Goal: Transaction & Acquisition: Book appointment/travel/reservation

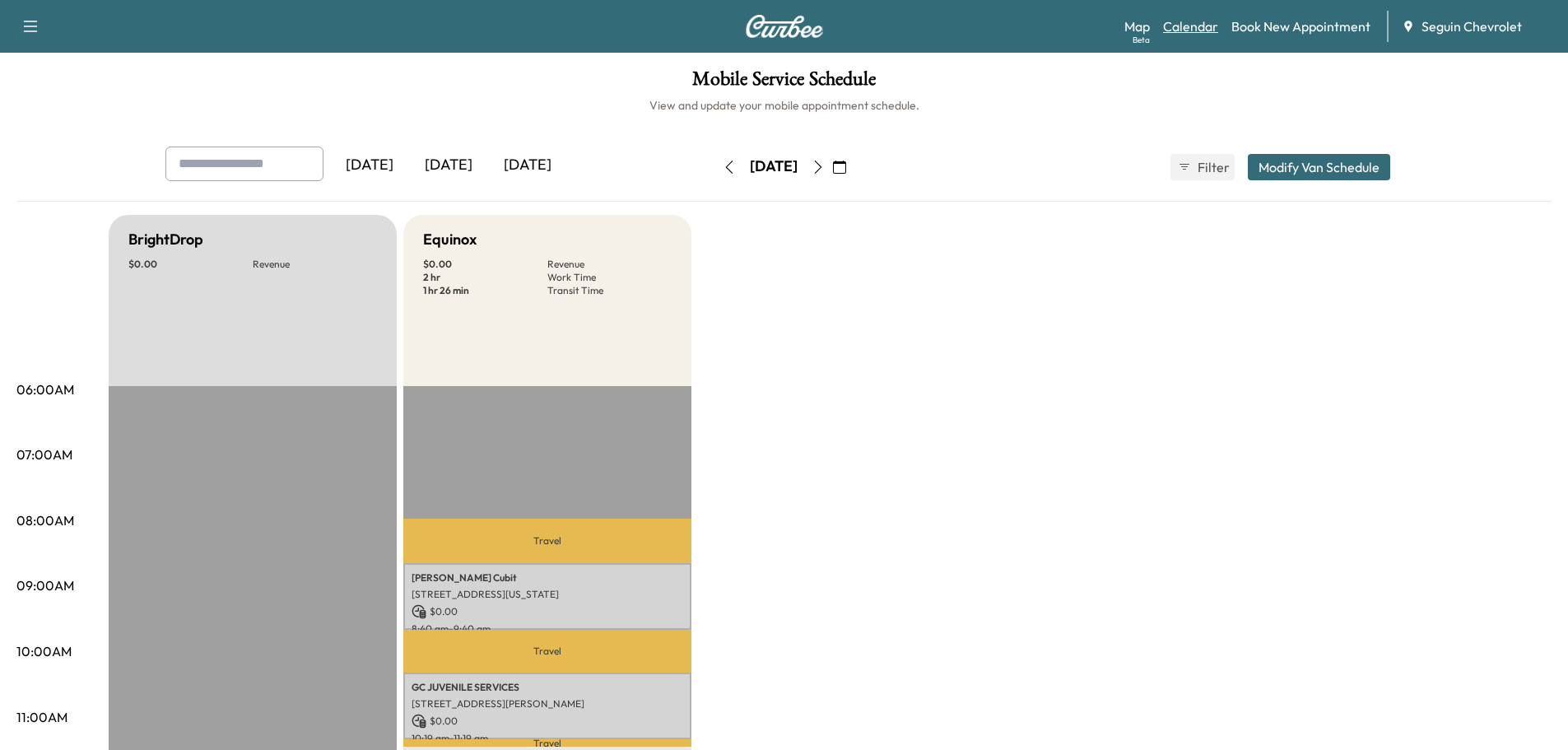
scroll to position [247, 0]
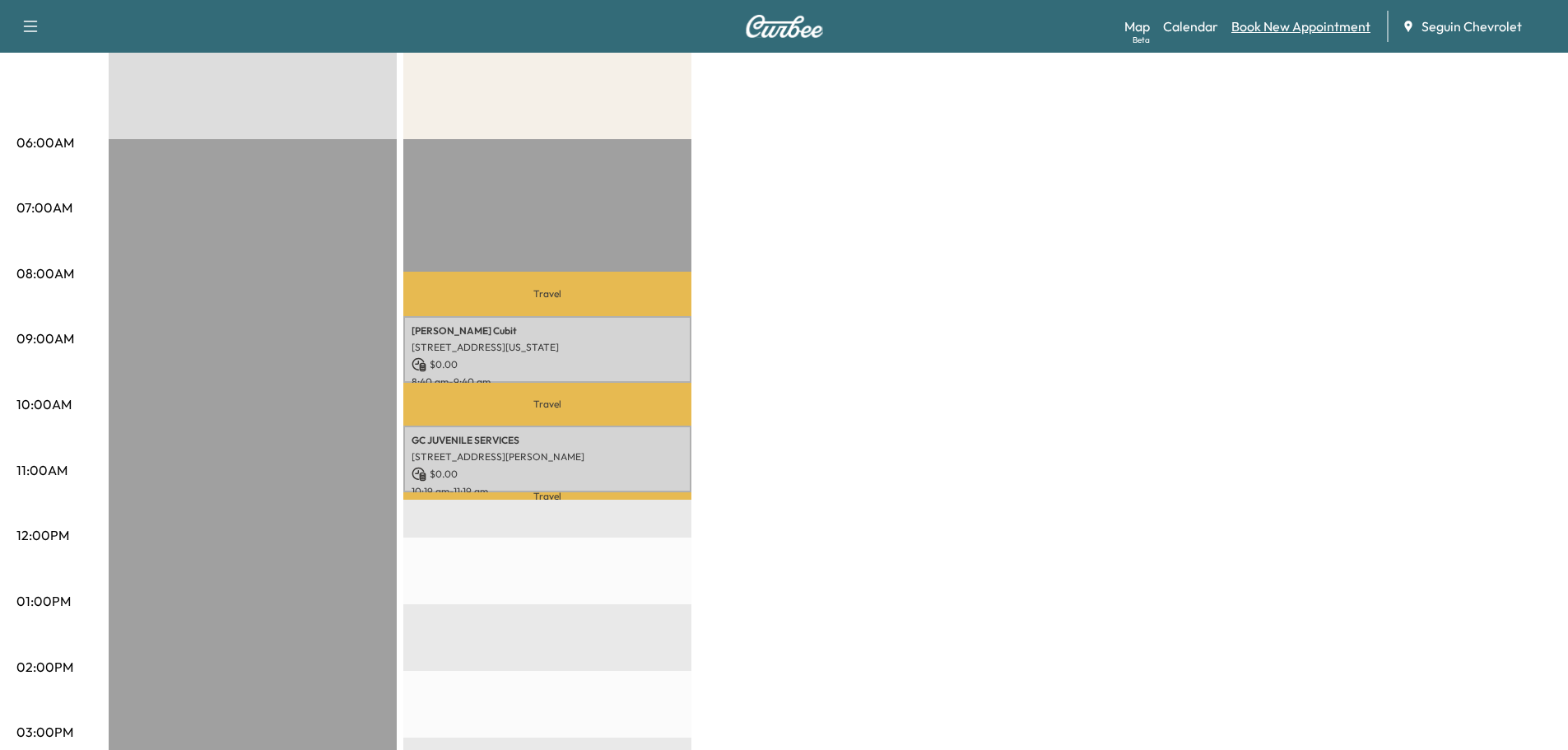
click at [1287, 28] on link "Book New Appointment" at bounding box center [1301, 26] width 140 height 20
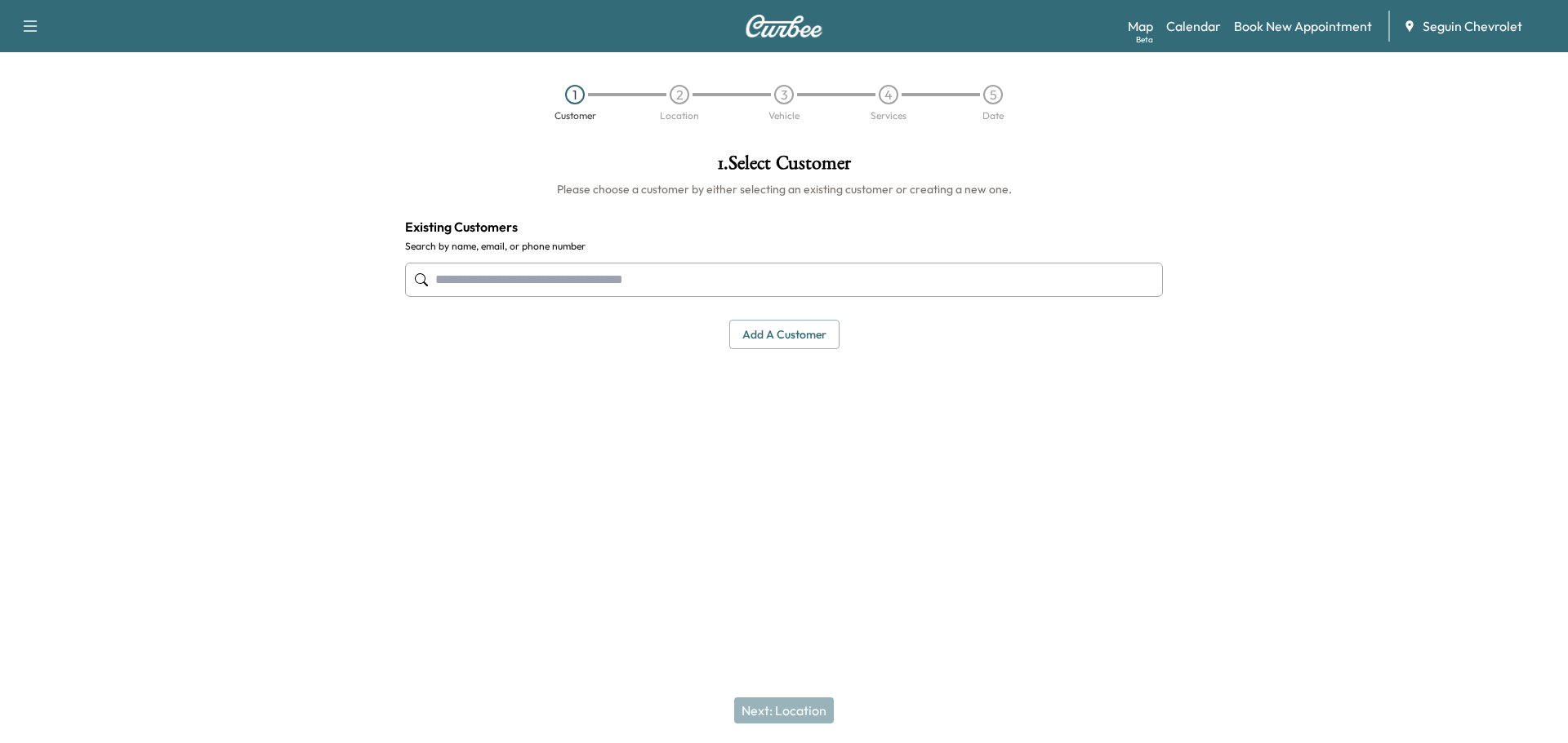
click at [516, 277] on input "text" at bounding box center [784, 280] width 758 height 35
type input "*"
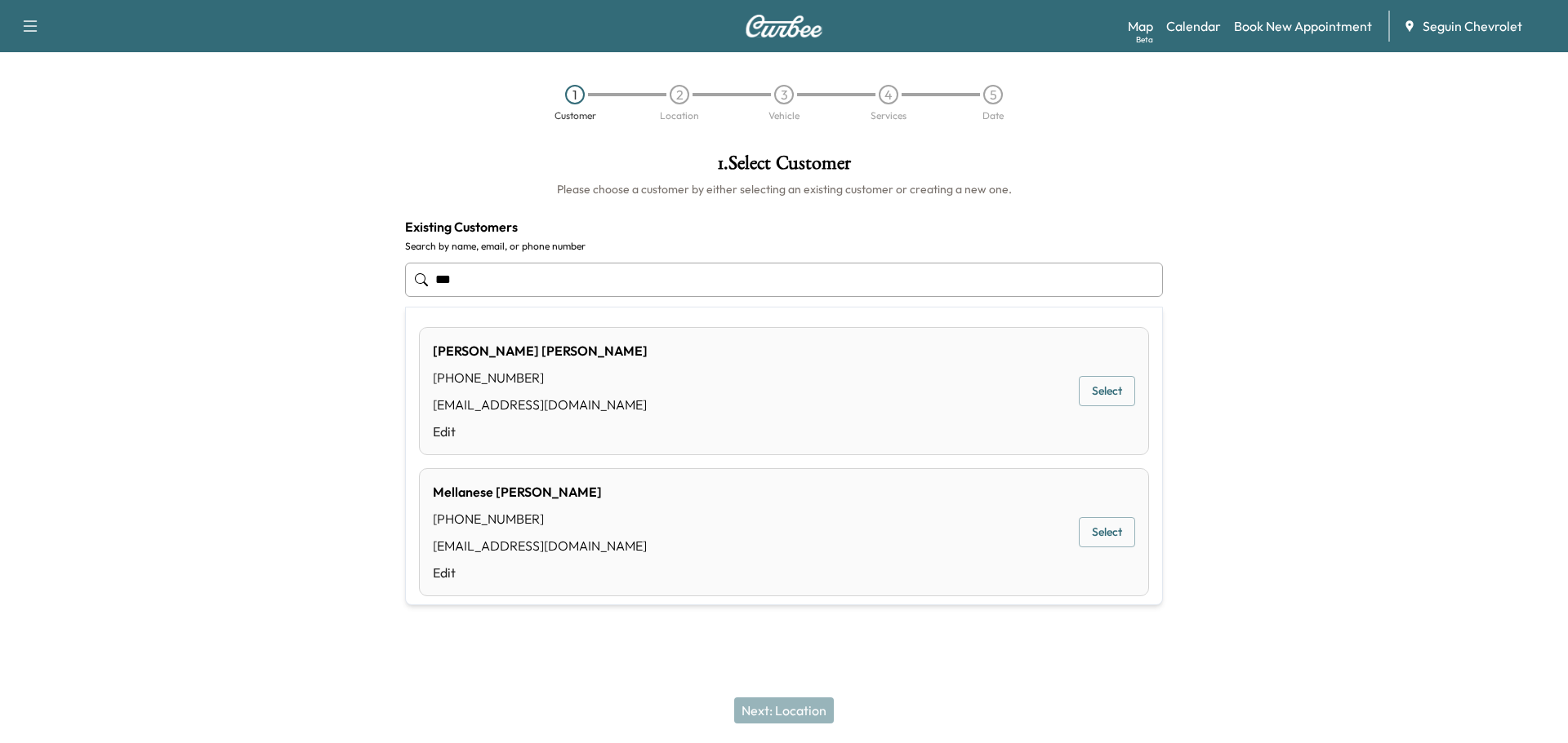
click at [490, 283] on input "***" at bounding box center [784, 280] width 758 height 35
type input "*"
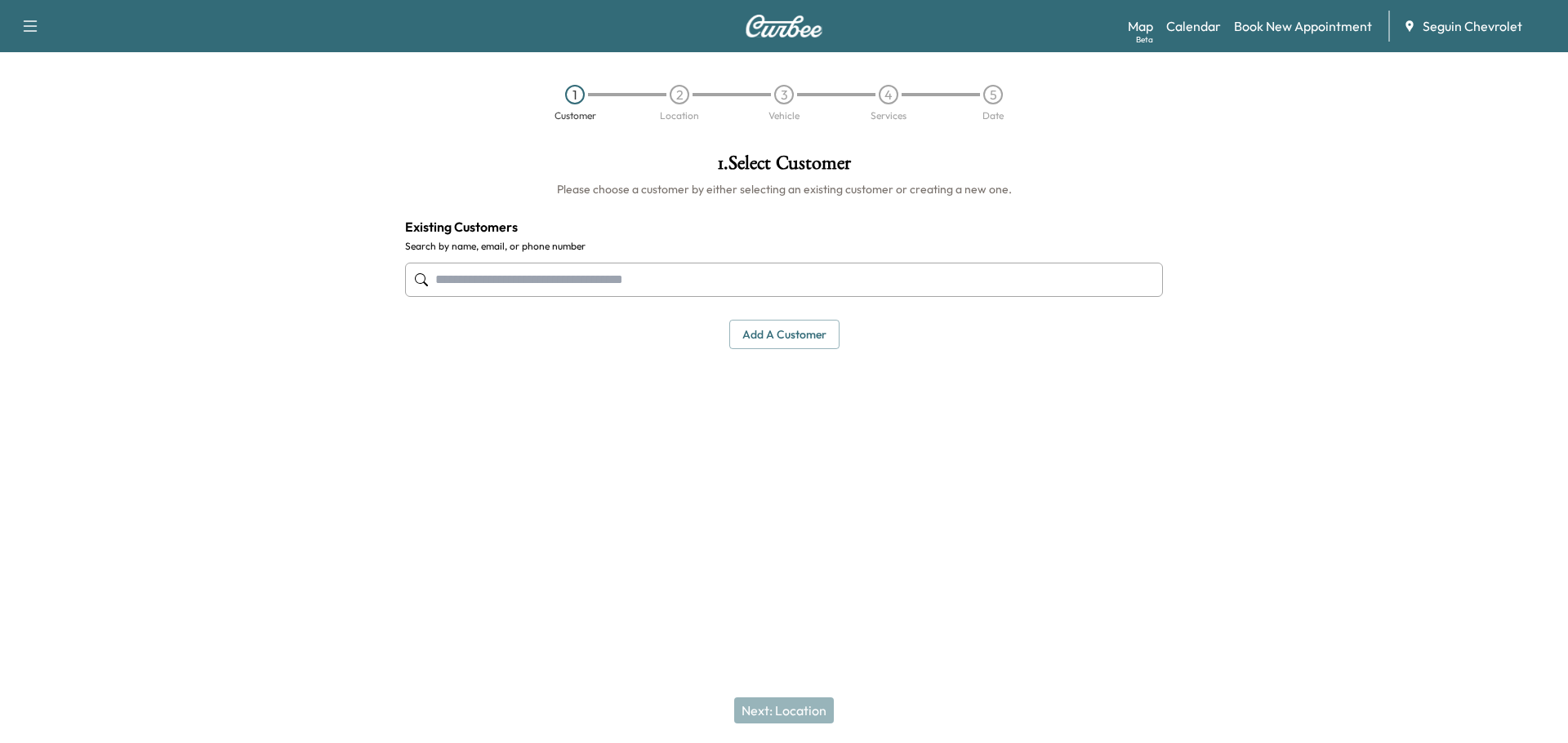
click at [500, 282] on input "text" at bounding box center [784, 280] width 758 height 35
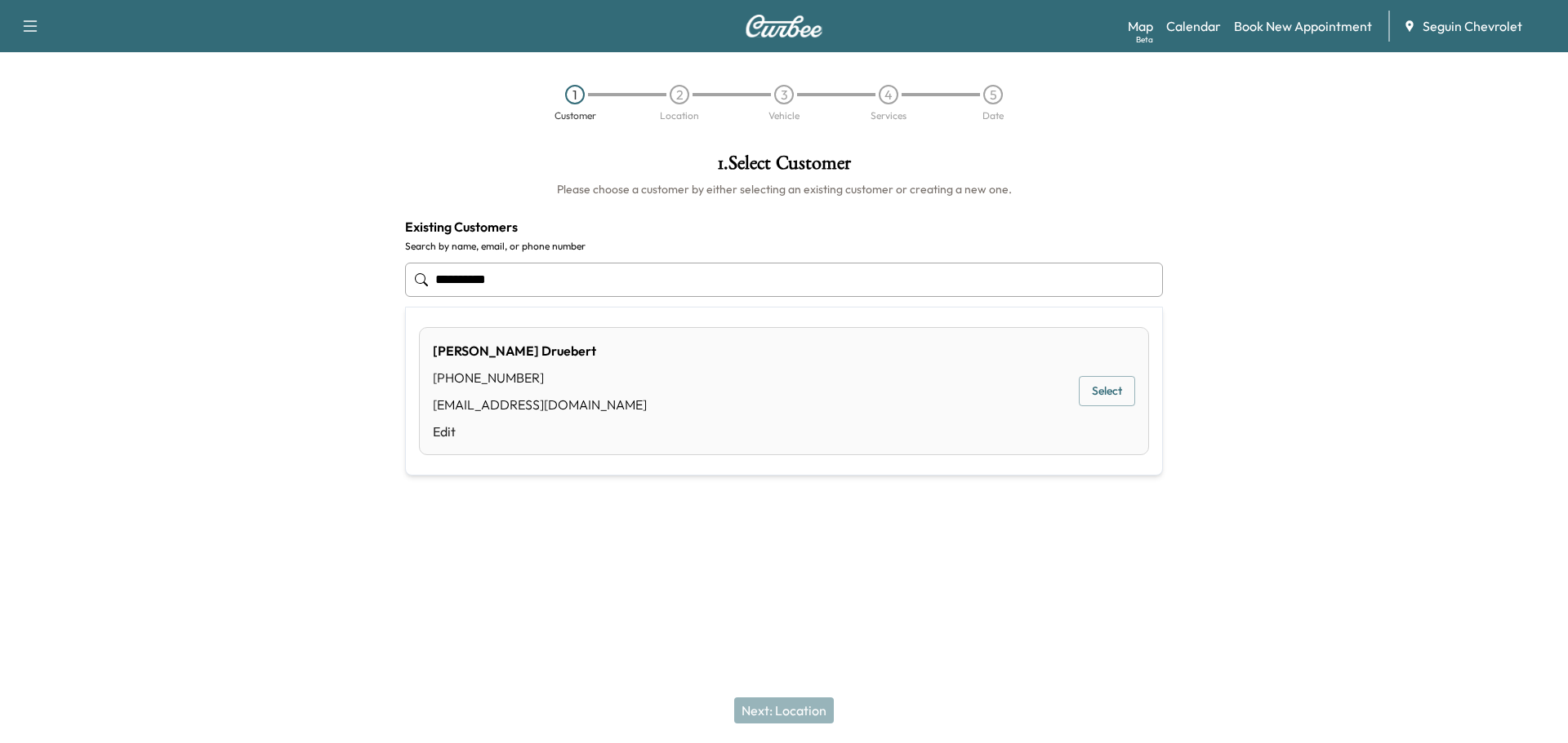
click at [1098, 389] on button "Select" at bounding box center [1106, 391] width 57 height 30
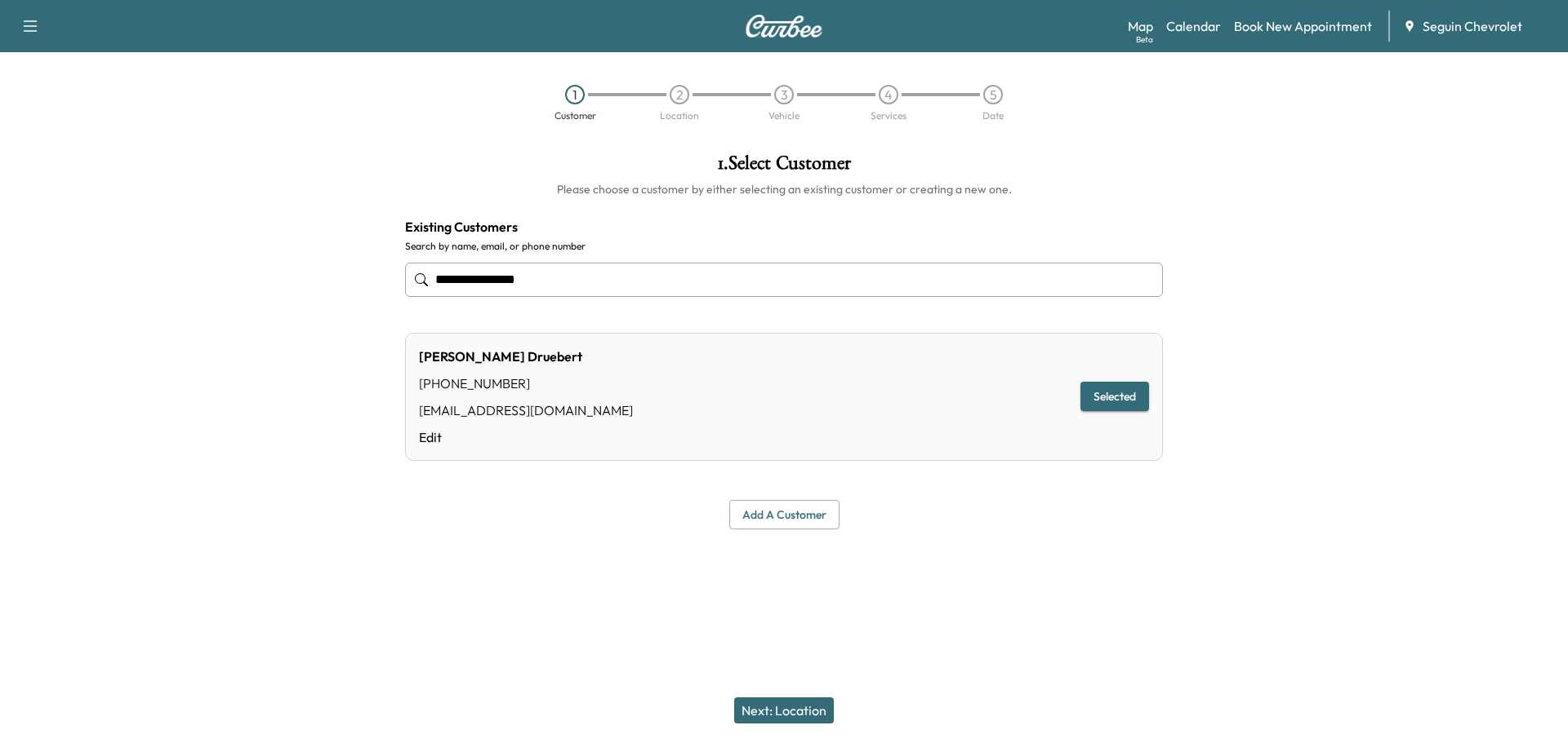
type input "**********"
click at [1125, 389] on button "Selected" at bounding box center [1114, 397] width 68 height 30
click at [787, 709] on button "Next: Location" at bounding box center [784, 710] width 100 height 26
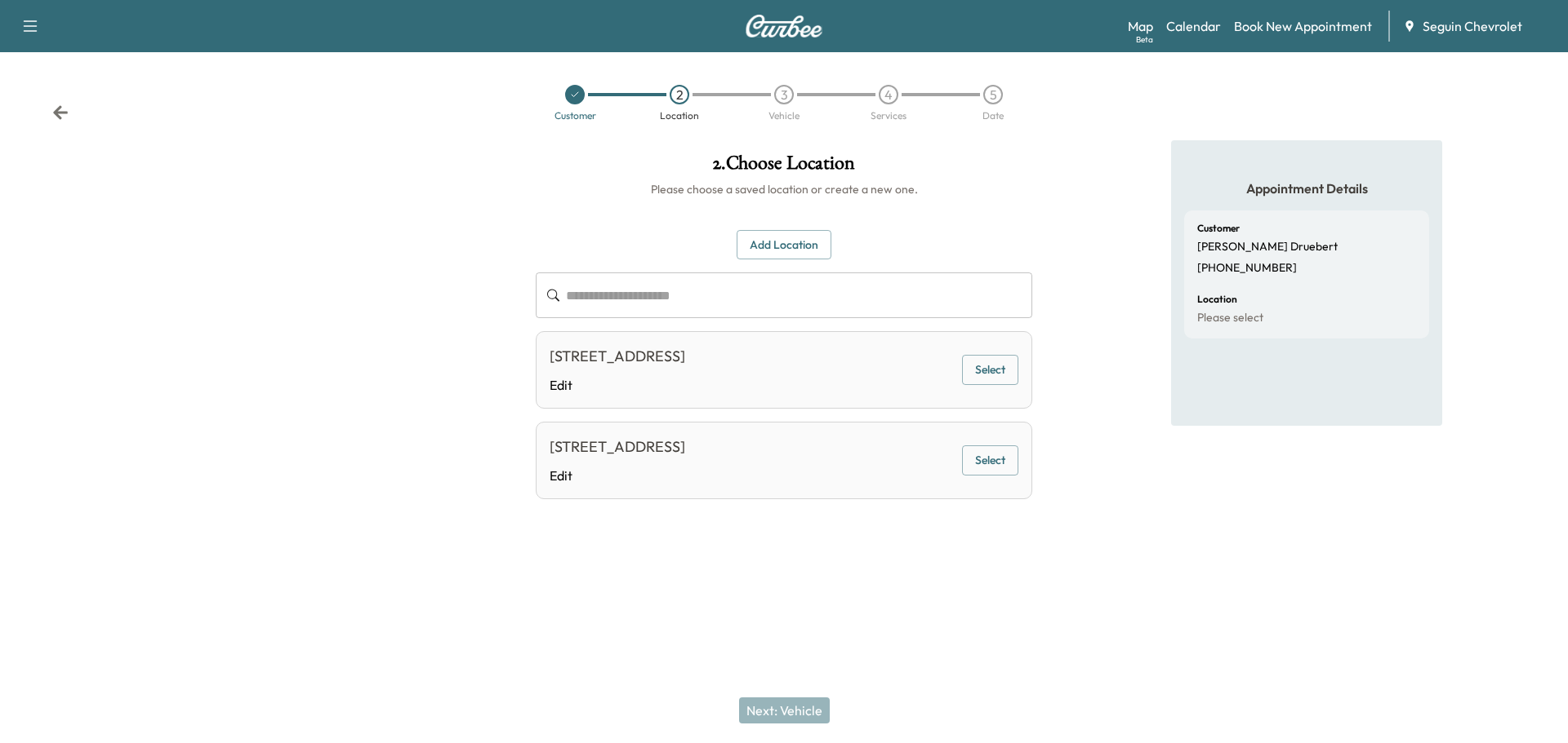
click at [1000, 370] on button "Select" at bounding box center [990, 370] width 57 height 30
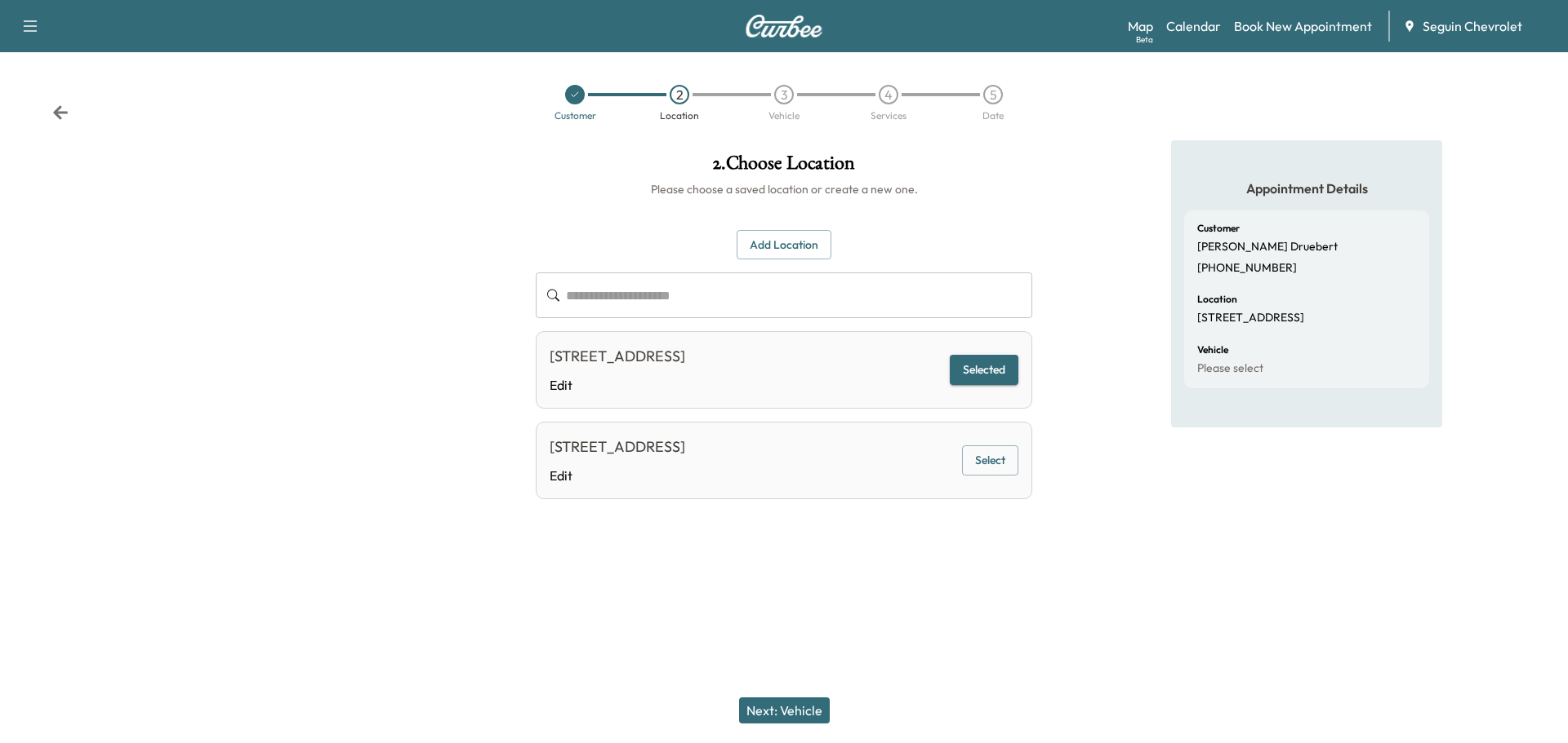
click at [798, 706] on button "Next: Vehicle" at bounding box center [784, 710] width 90 height 26
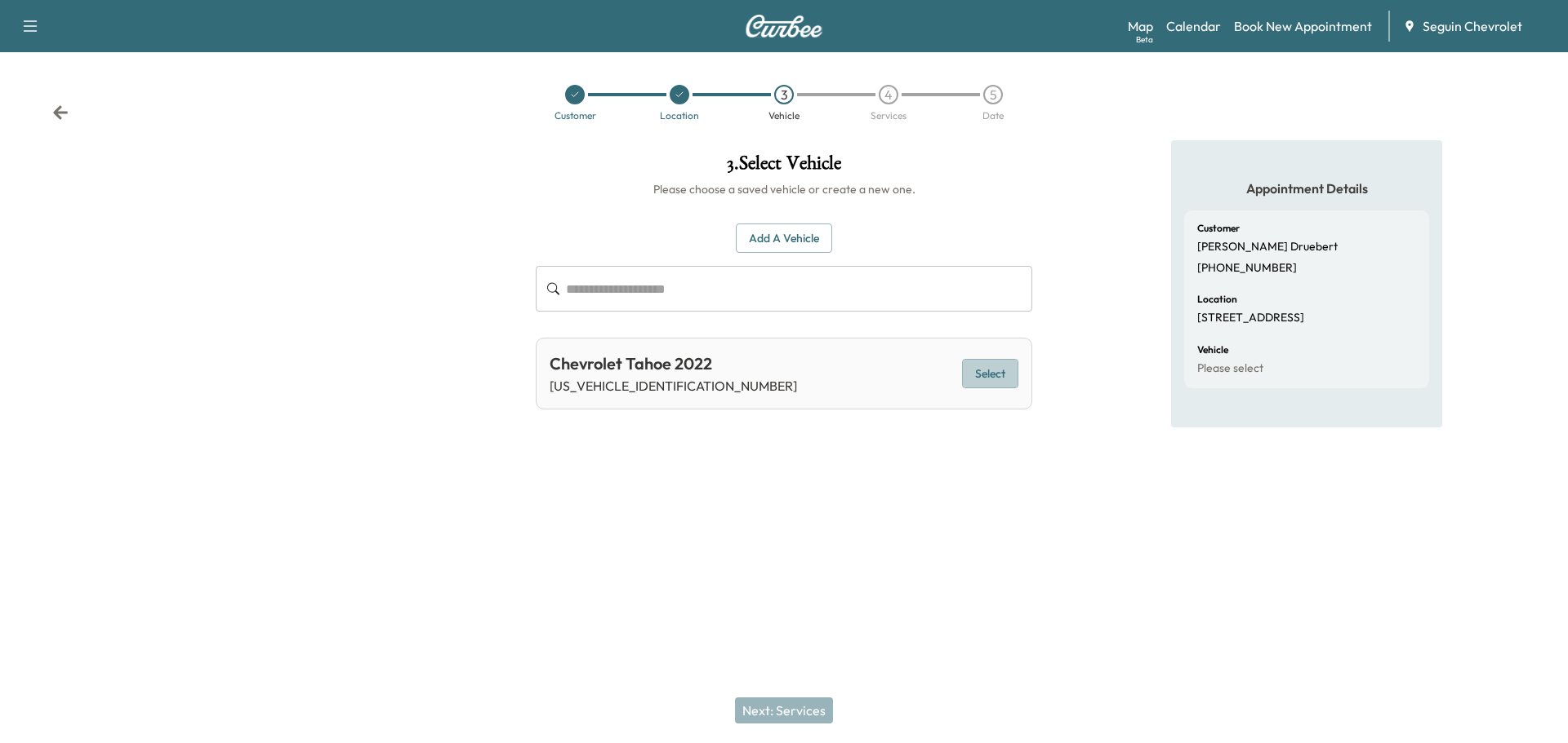
click at [994, 372] on button "Select" at bounding box center [990, 374] width 57 height 30
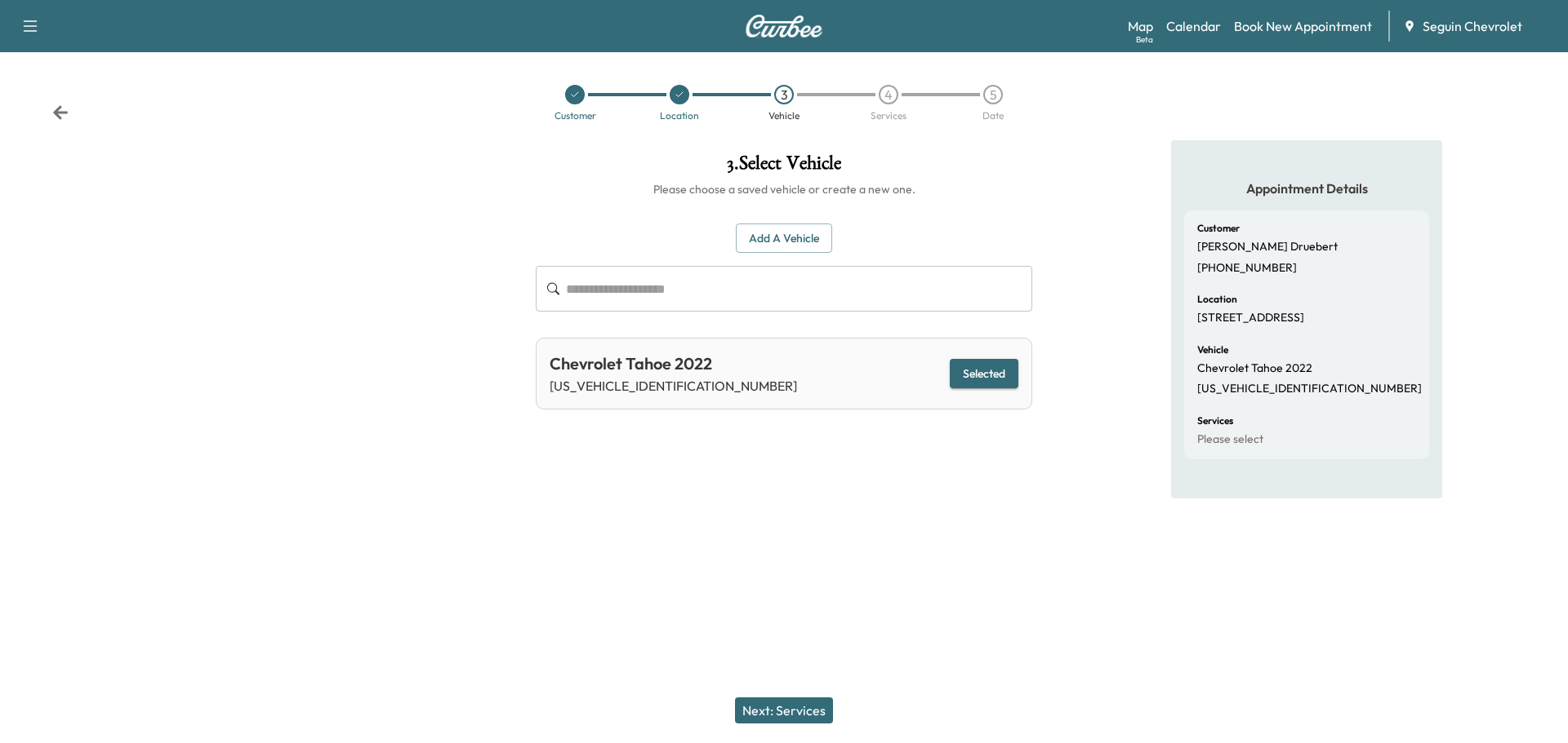
click at [792, 708] on button "Next: Services" at bounding box center [784, 710] width 98 height 26
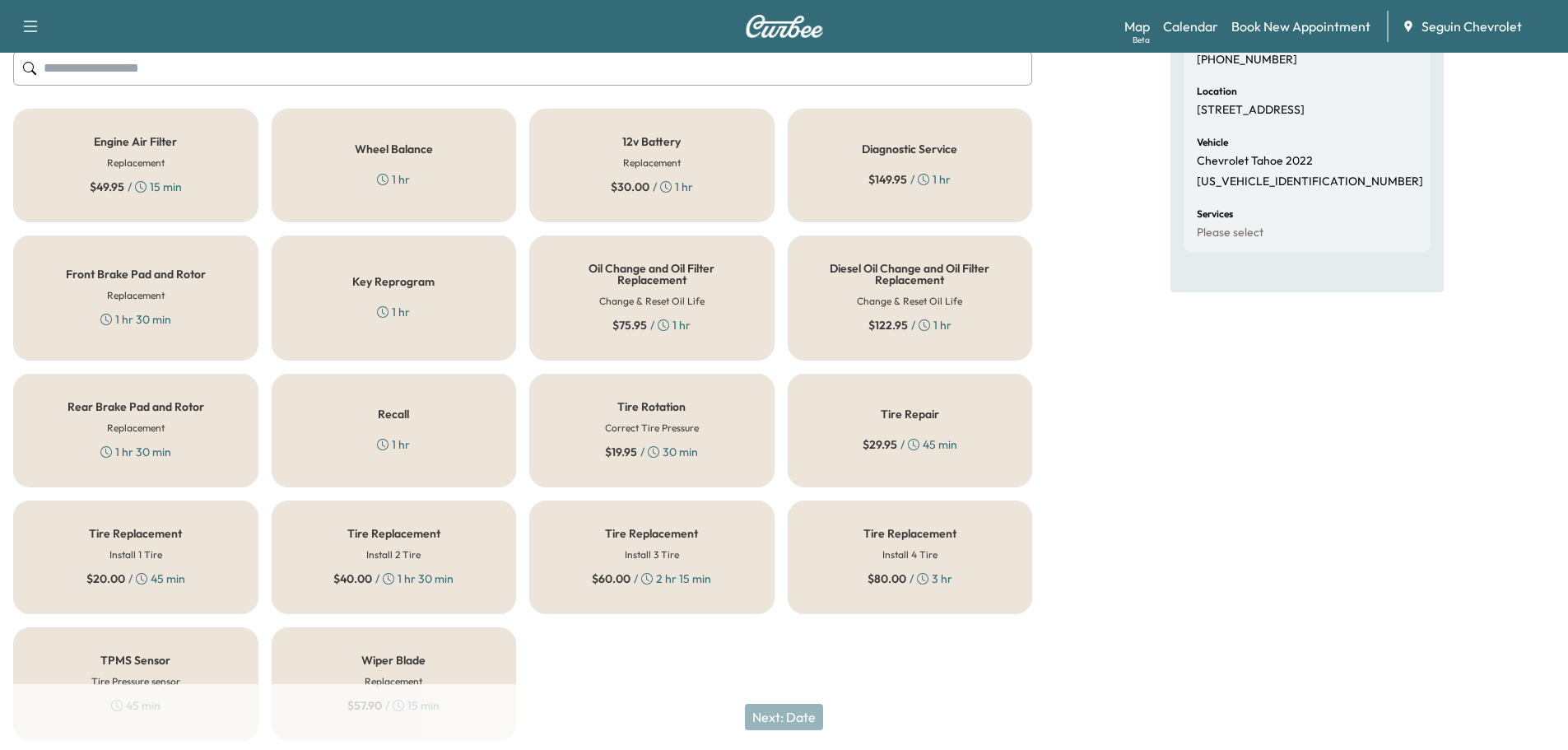
scroll to position [186, 0]
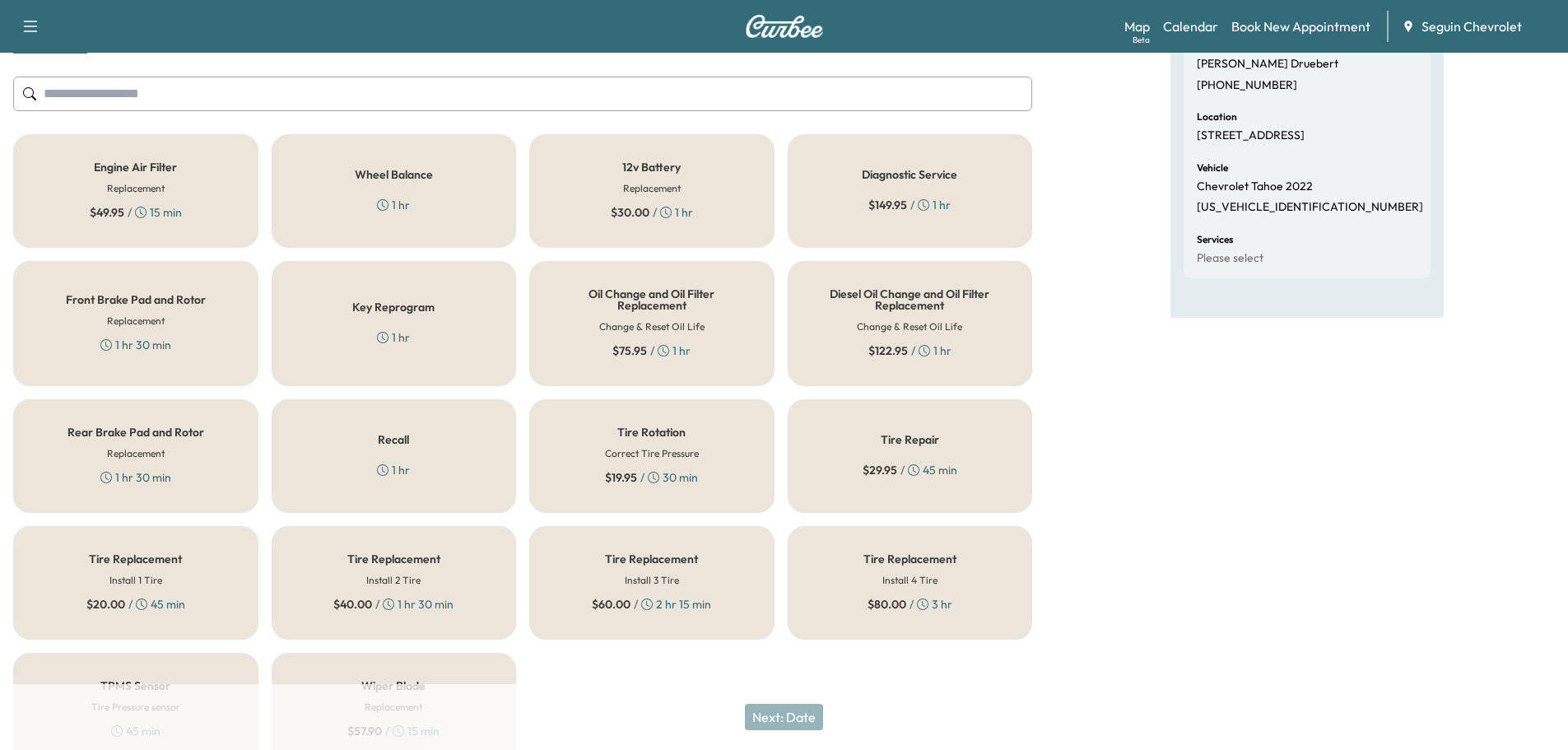
click at [455, 455] on div "Recall 1 hr" at bounding box center [394, 456] width 245 height 114
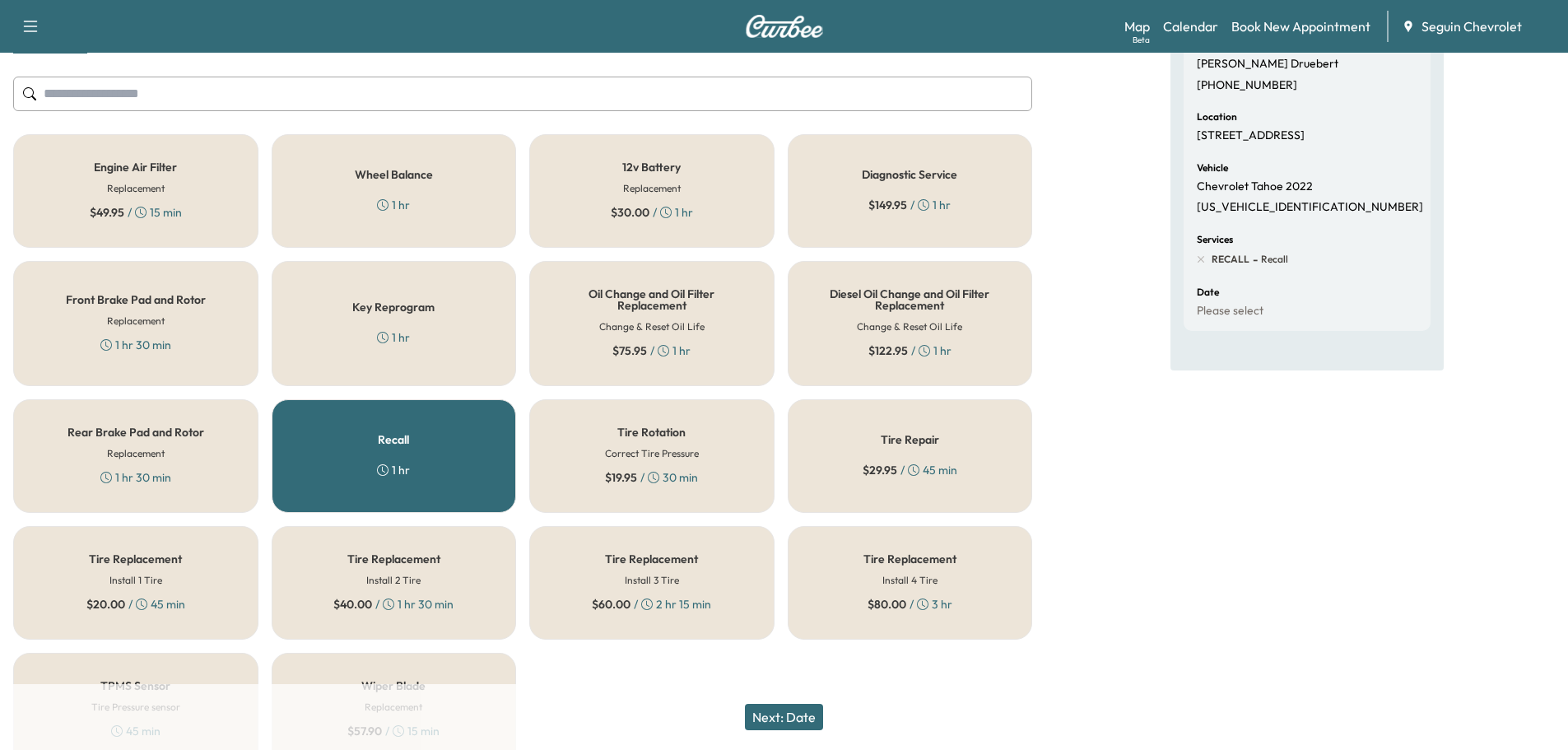
click at [806, 717] on button "Next: Date" at bounding box center [784, 717] width 78 height 26
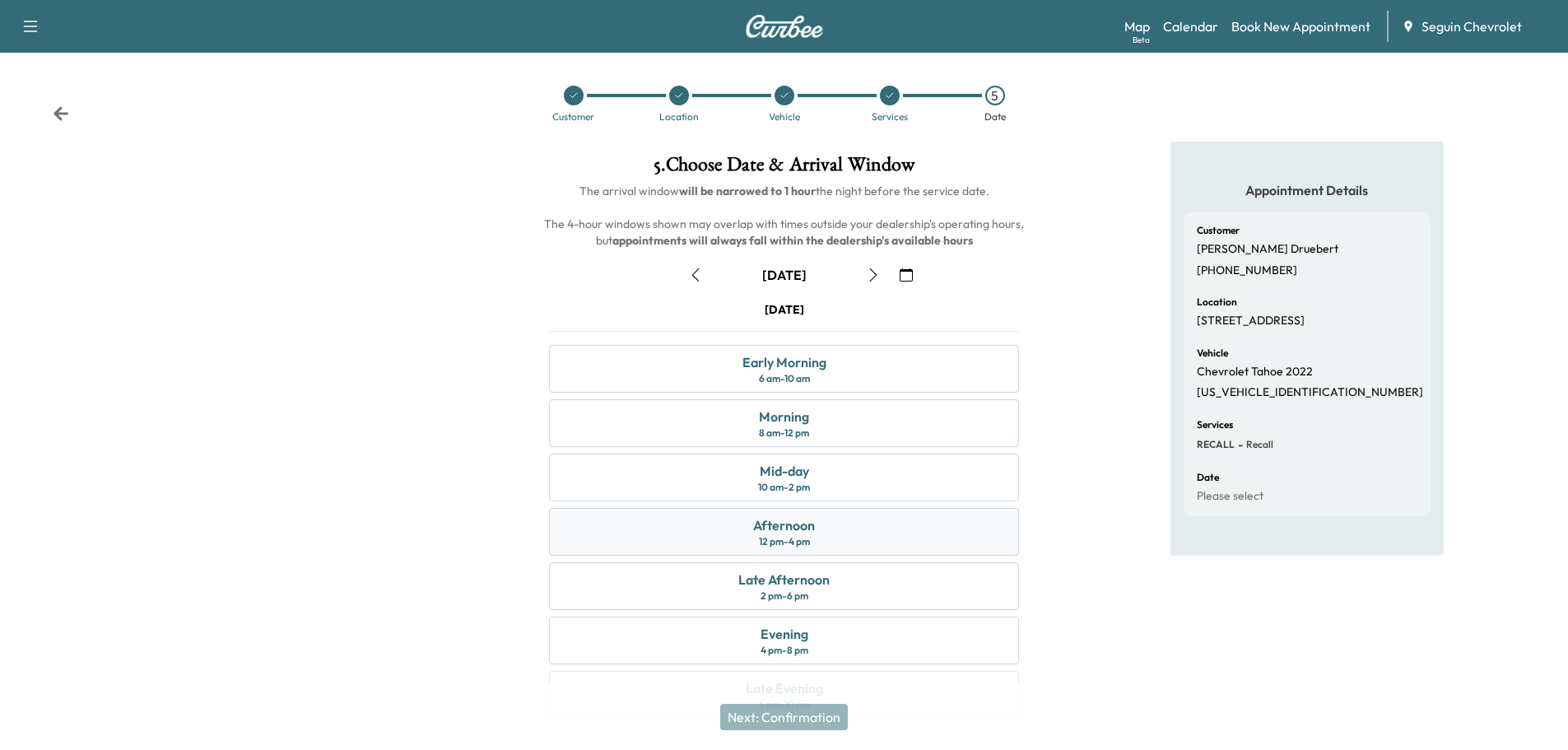
click at [827, 521] on div "Afternoon 12 pm - 4 pm" at bounding box center [784, 532] width 470 height 48
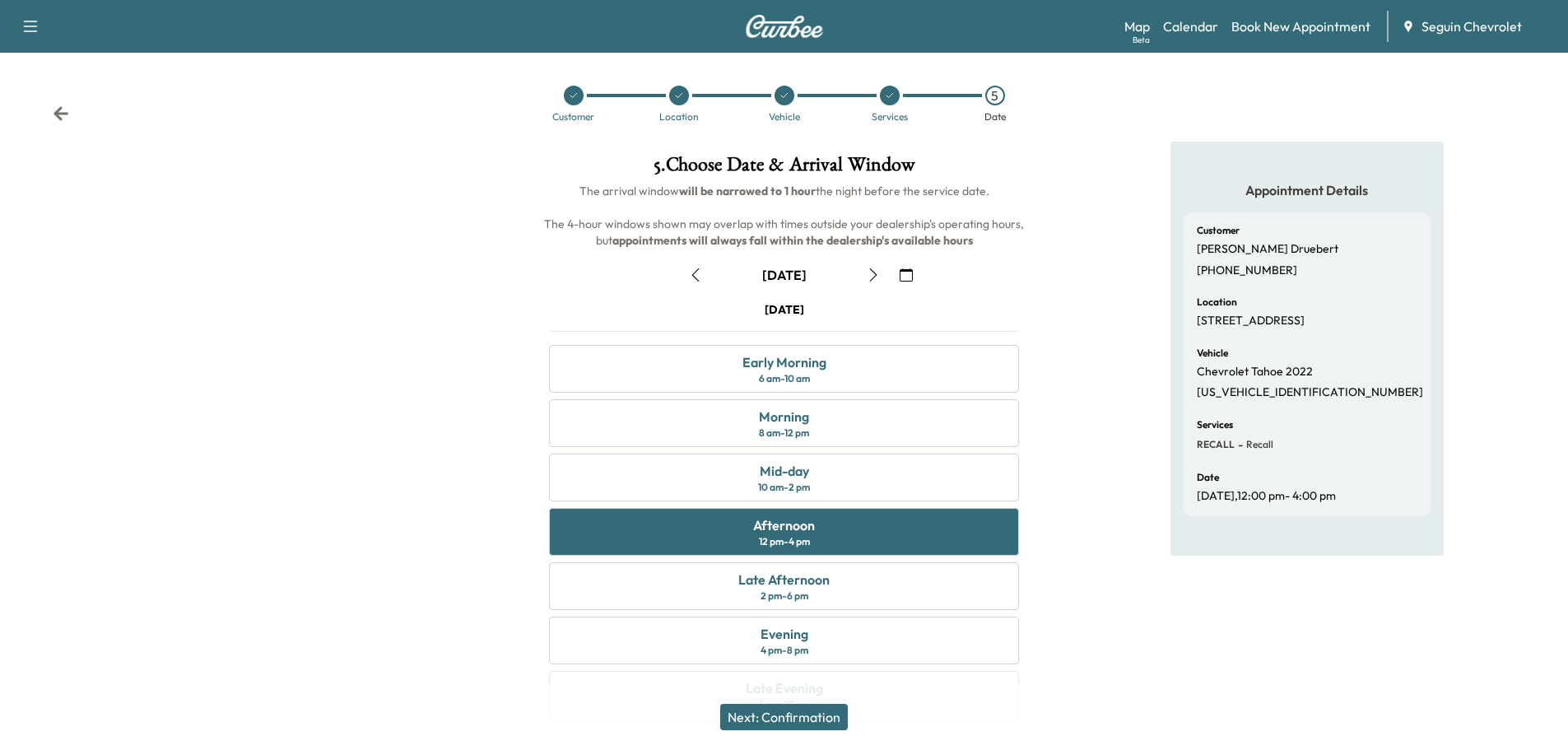
click at [834, 718] on button "Next: Confirmation" at bounding box center [784, 717] width 128 height 26
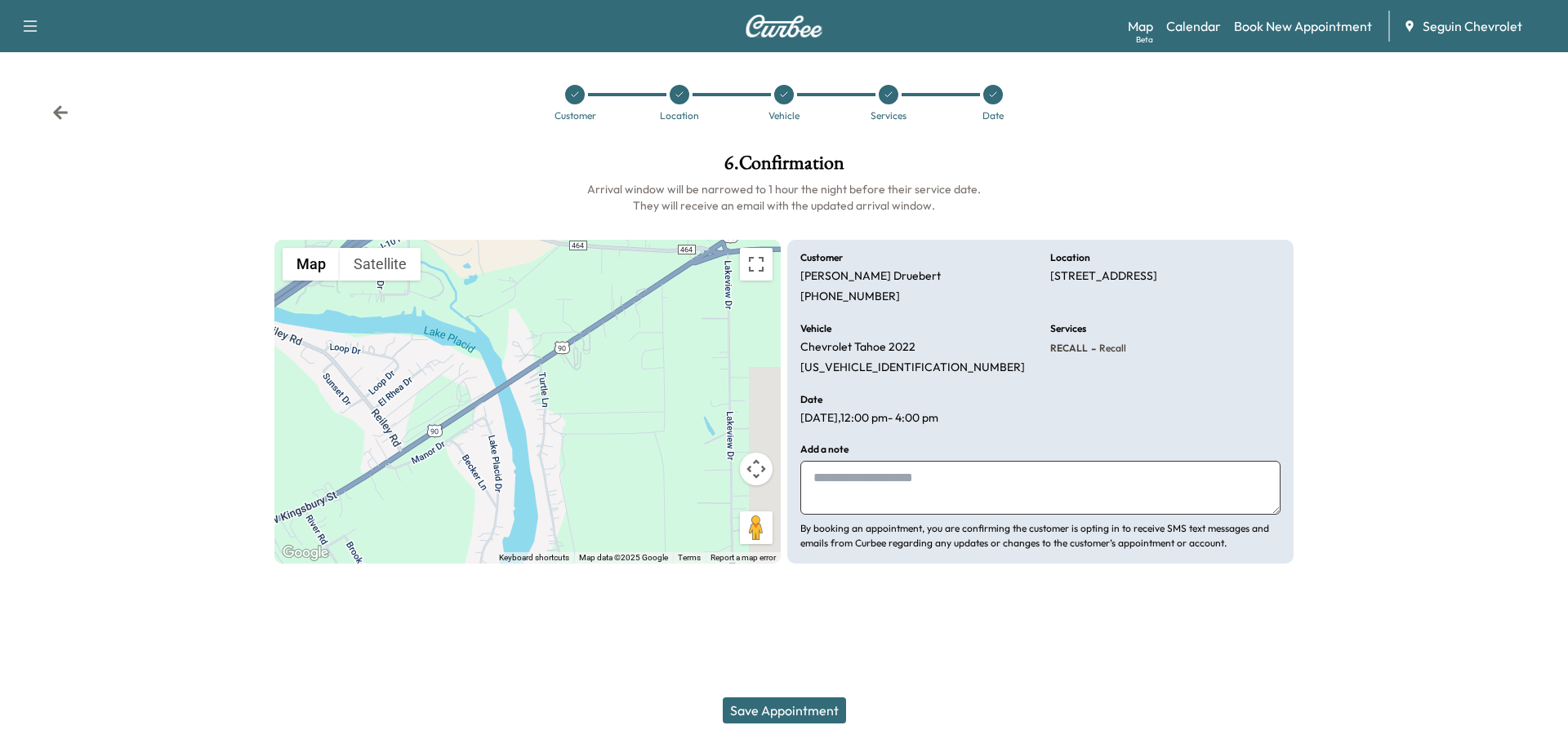
click at [829, 488] on textarea at bounding box center [1040, 488] width 480 height 54
type textarea "*"
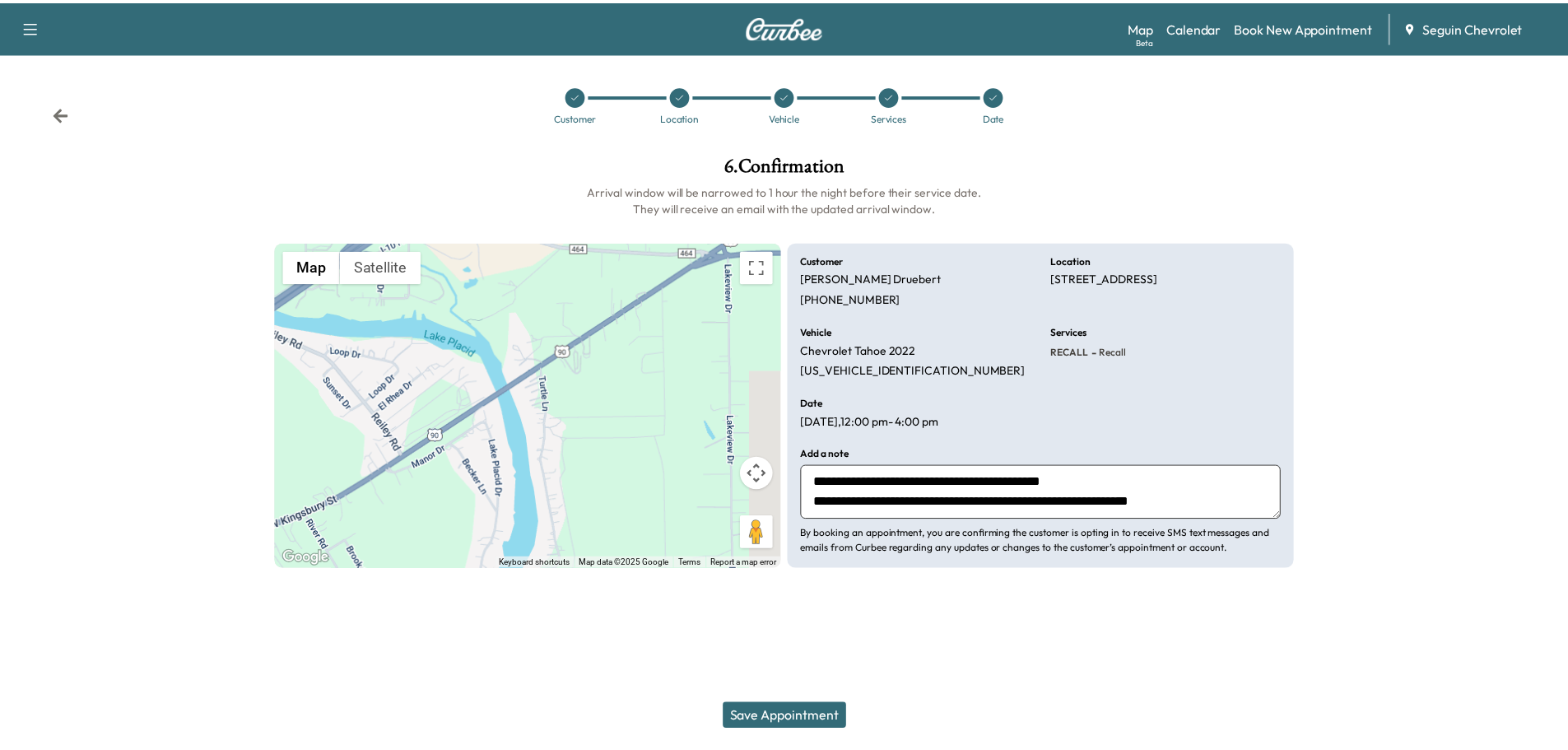
scroll to position [13, 0]
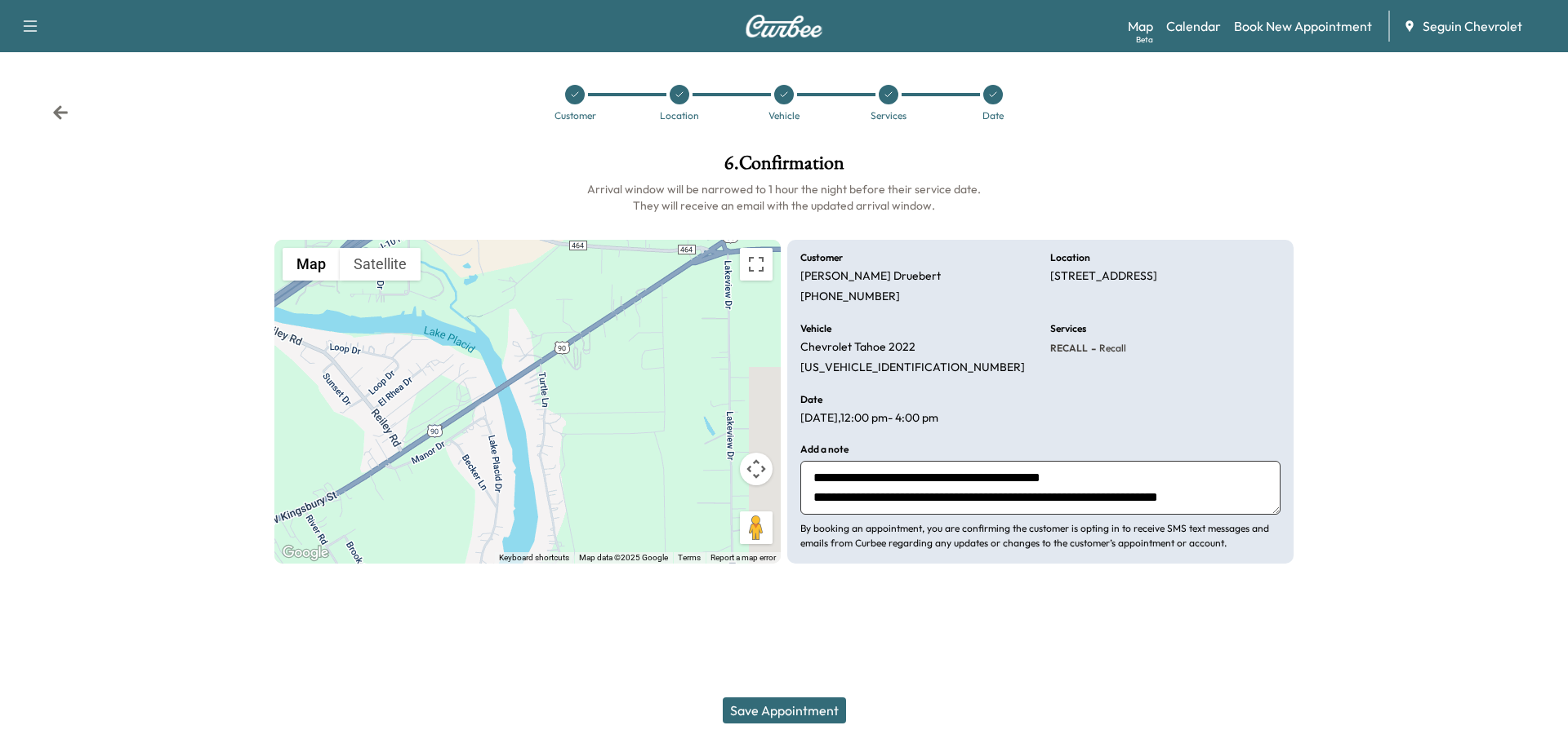
type textarea "**********"
click at [801, 709] on button "Save Appointment" at bounding box center [784, 710] width 123 height 26
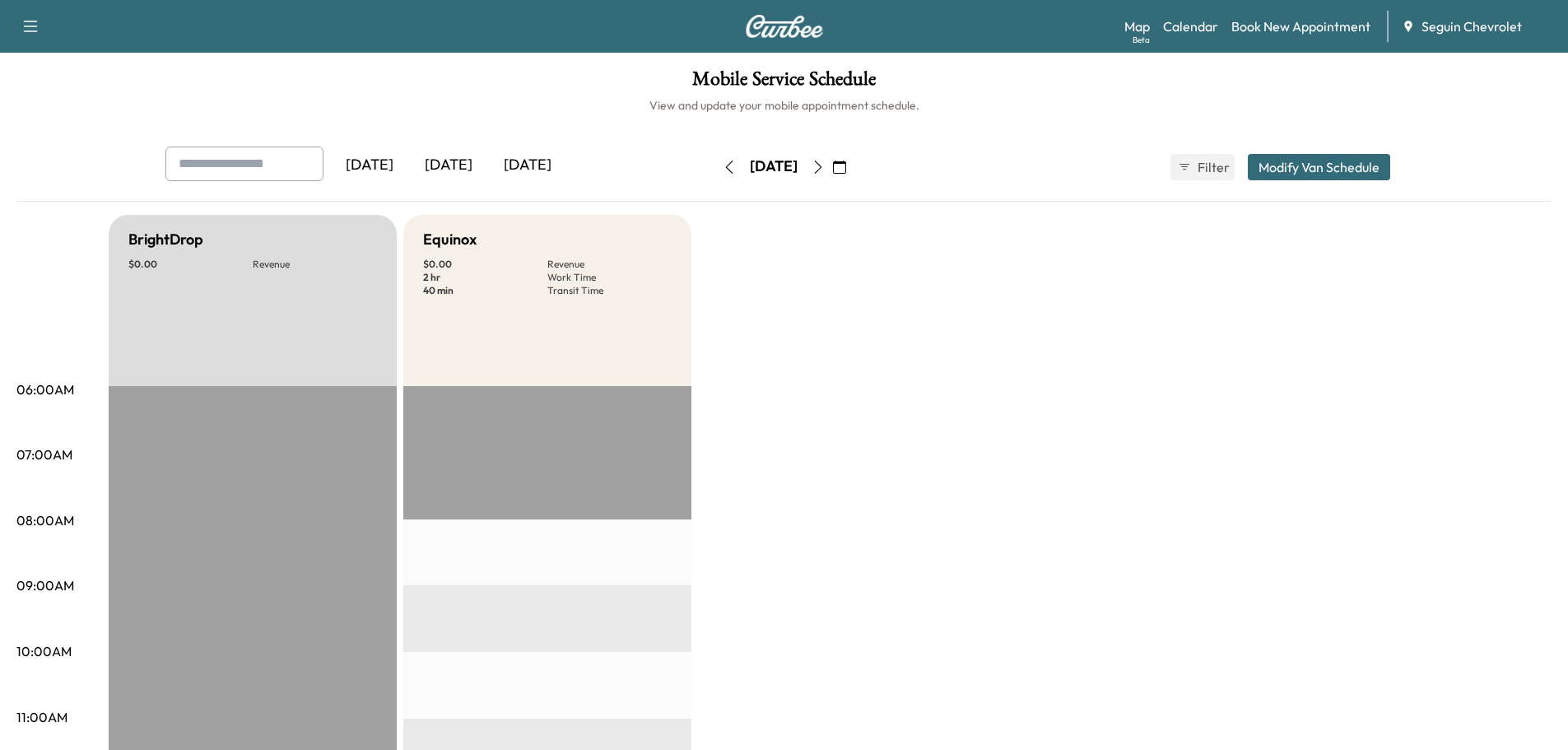
click at [853, 165] on button "button" at bounding box center [839, 167] width 28 height 26
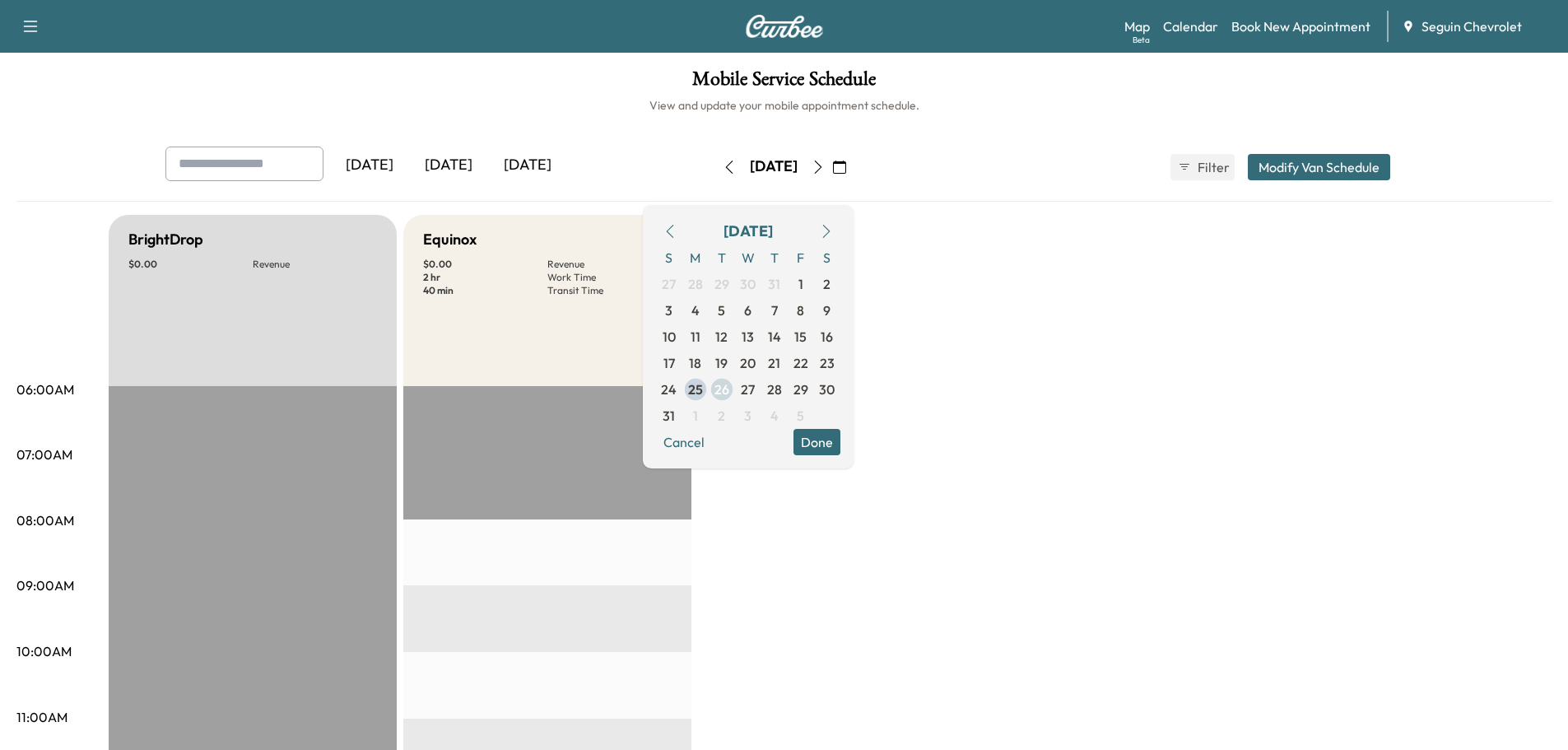
click at [729, 386] on span "26" at bounding box center [721, 389] width 14 height 20
click at [782, 386] on span "28" at bounding box center [774, 389] width 14 height 20
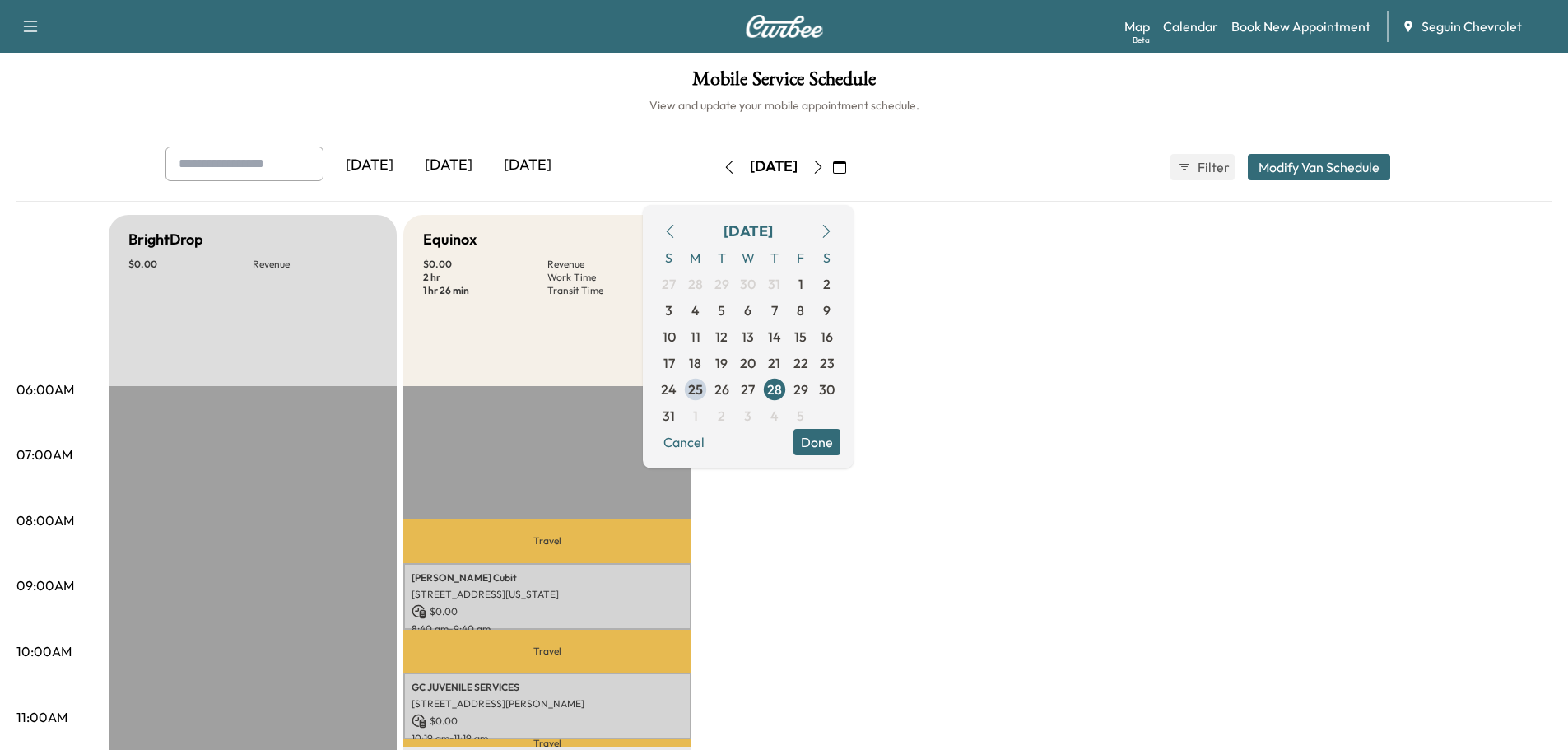
click at [453, 163] on div "[DATE]" at bounding box center [448, 165] width 79 height 38
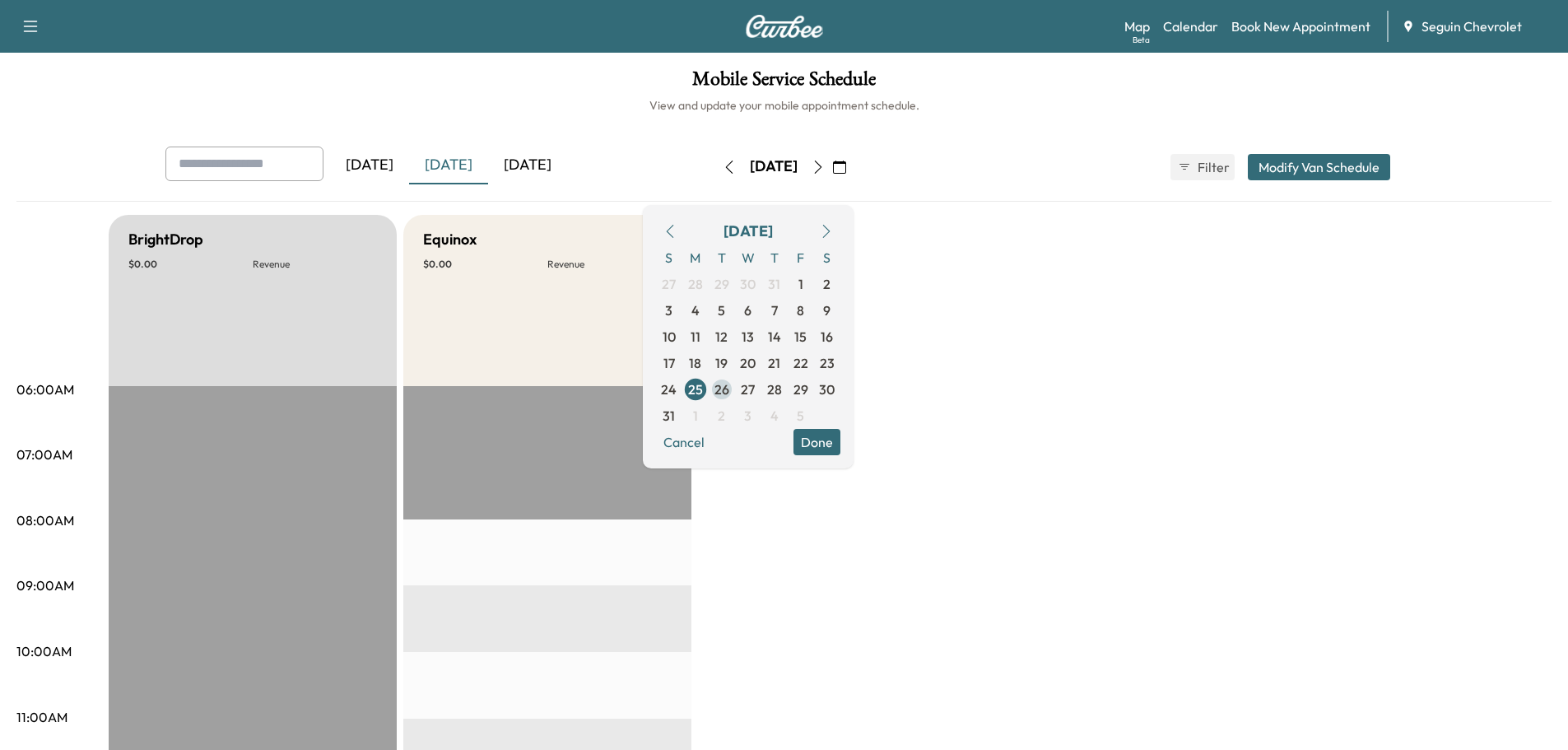
click at [729, 385] on span "26" at bounding box center [721, 389] width 14 height 20
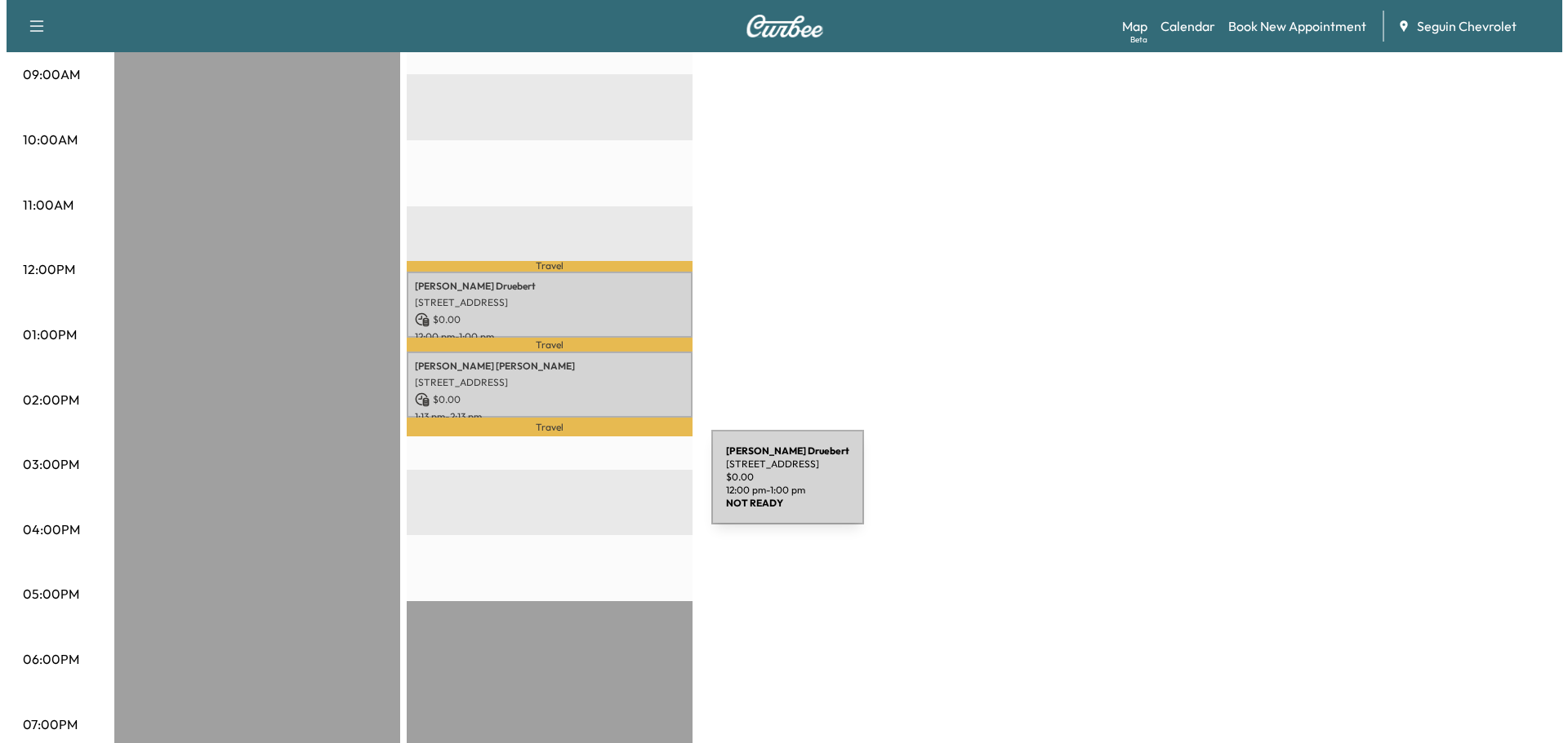
scroll to position [571, 0]
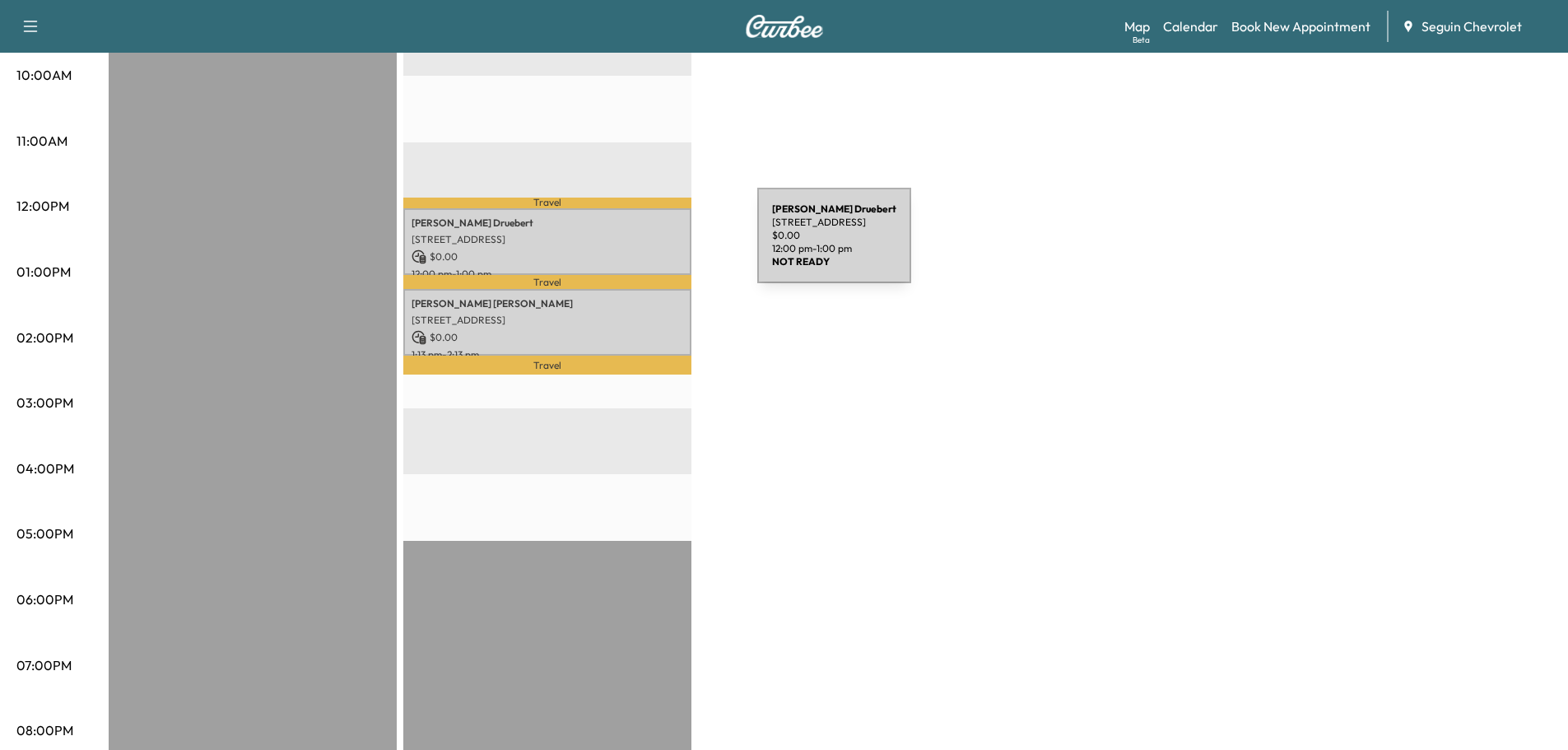
click at [634, 249] on p "$ 0.00" at bounding box center [547, 256] width 271 height 14
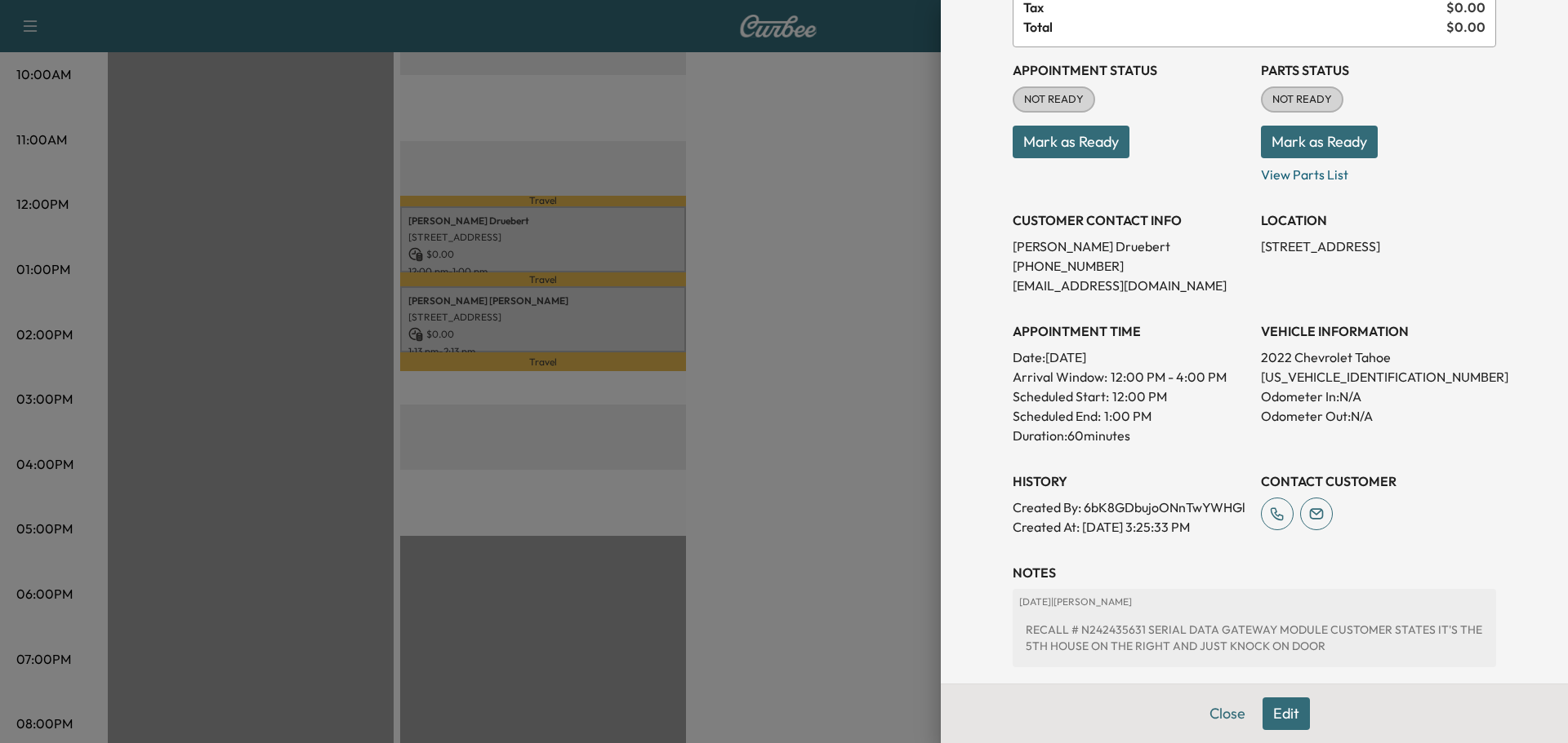
scroll to position [164, 0]
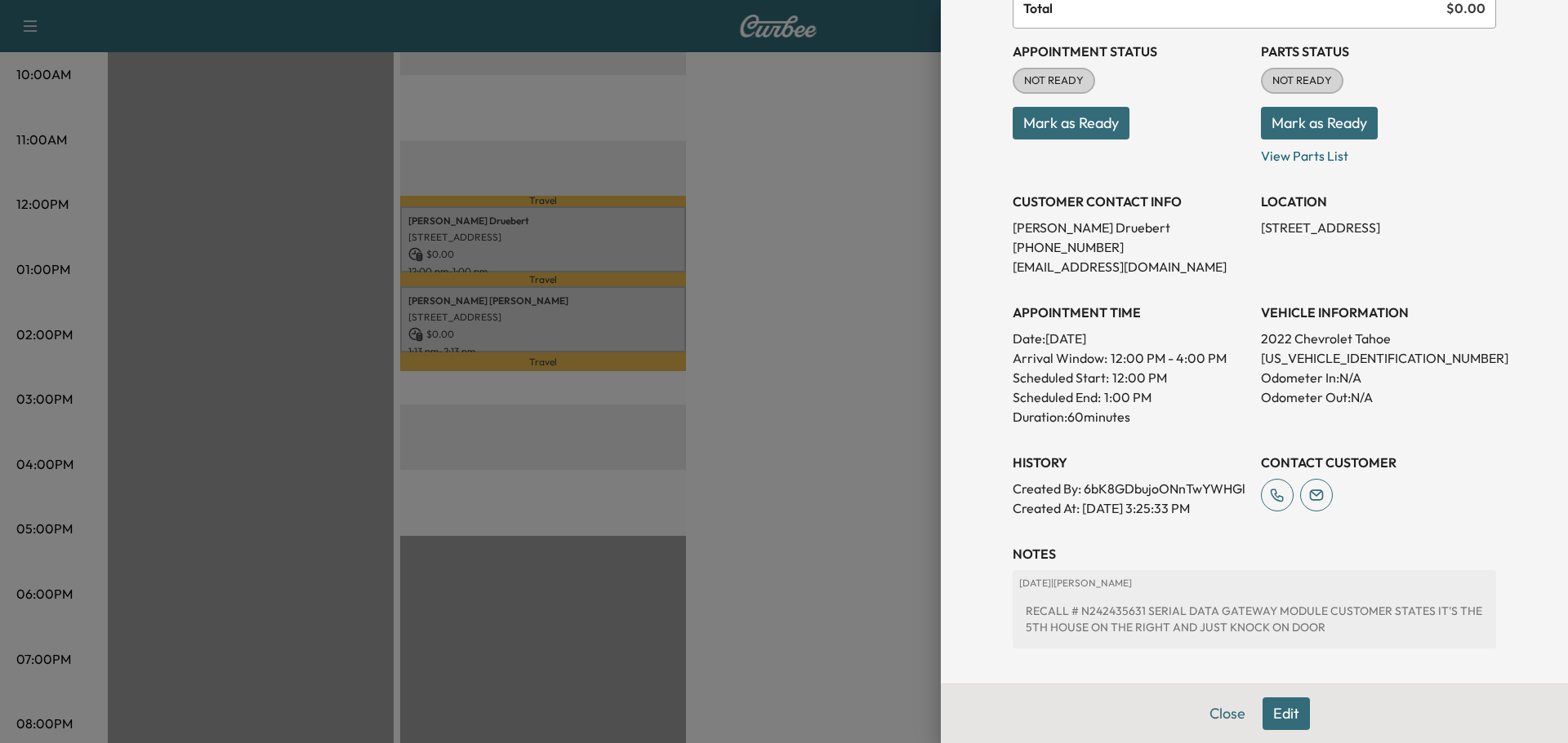
click at [1263, 706] on button "Edit" at bounding box center [1286, 713] width 47 height 33
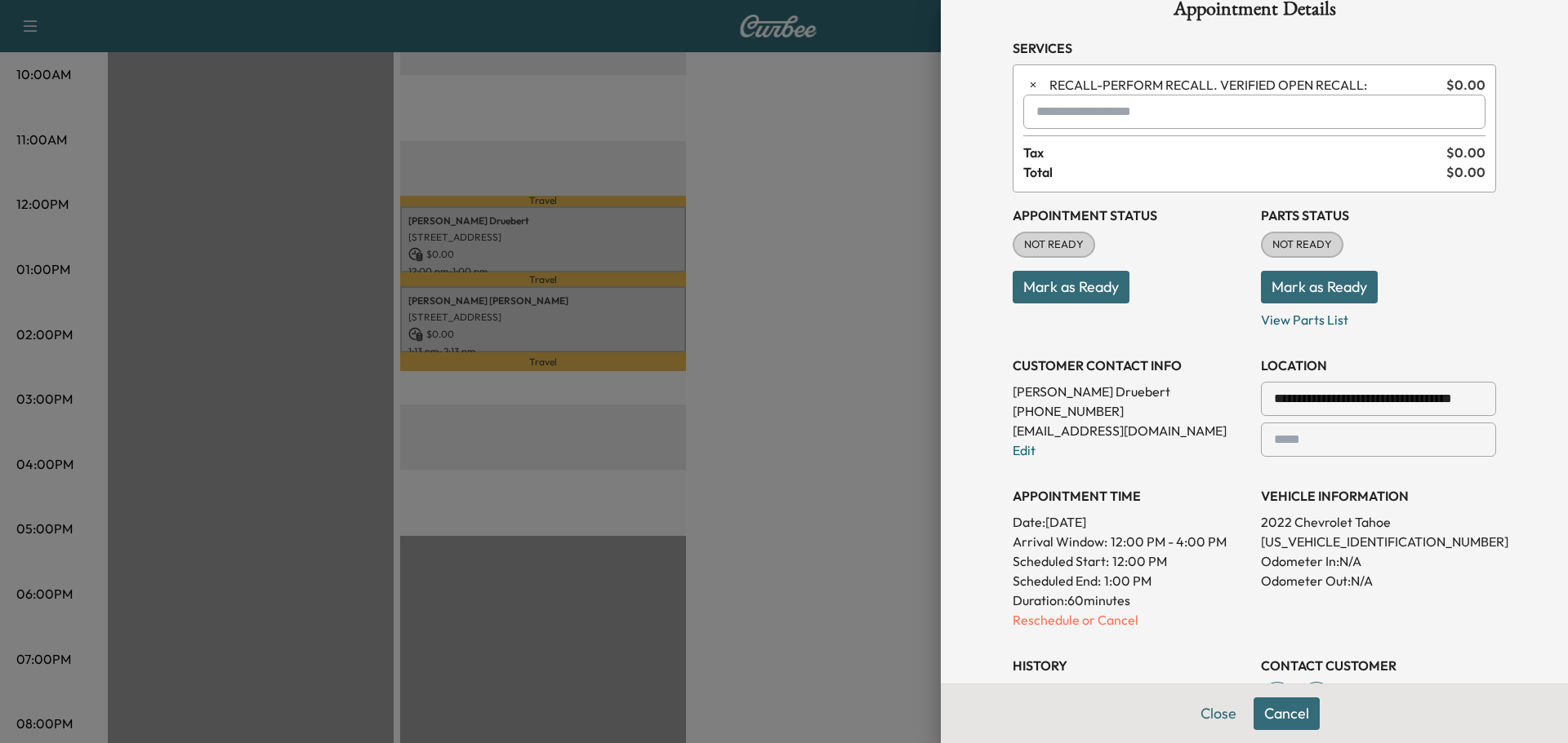
scroll to position [0, 0]
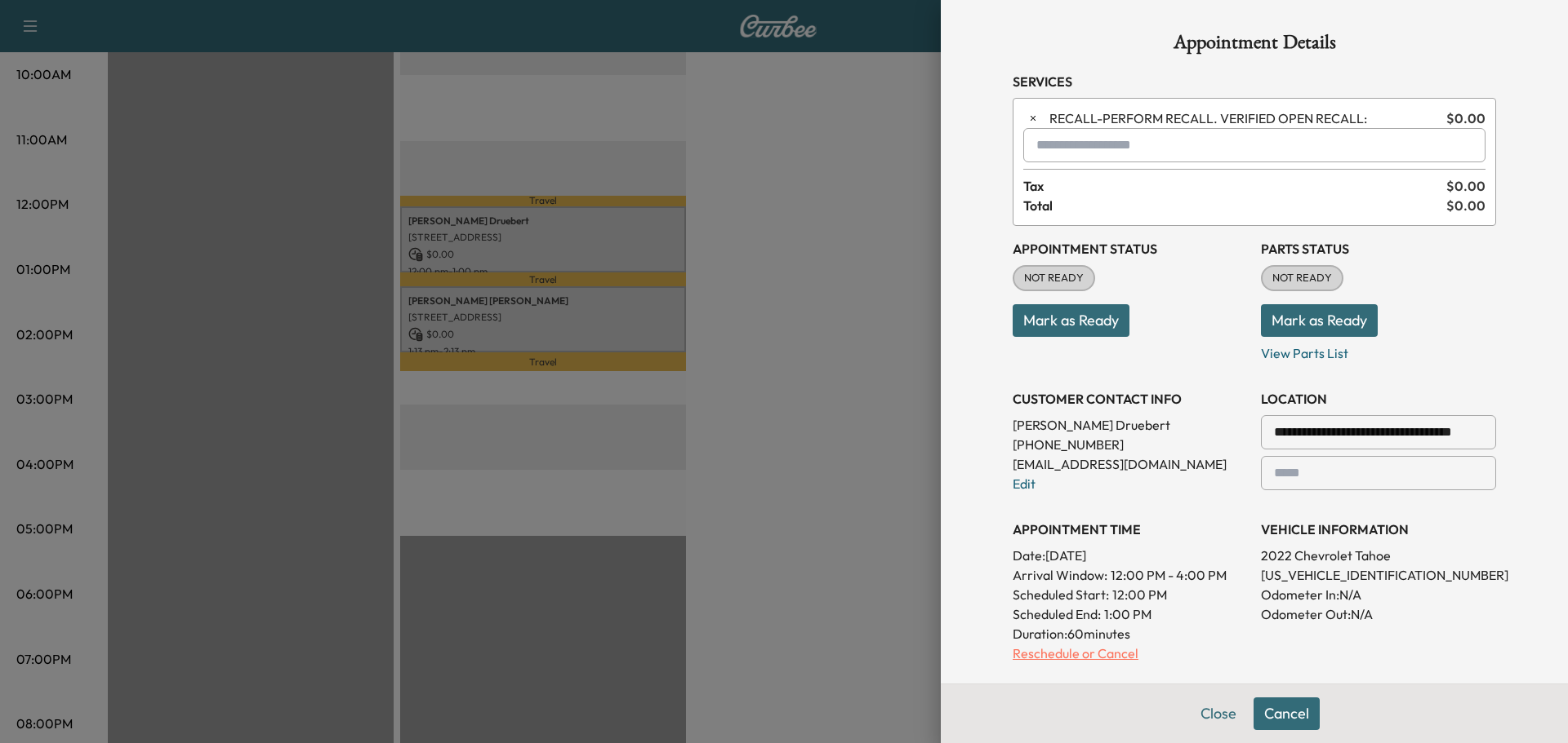
click at [1083, 649] on p "Reschedule or Cancel" at bounding box center [1130, 653] width 235 height 19
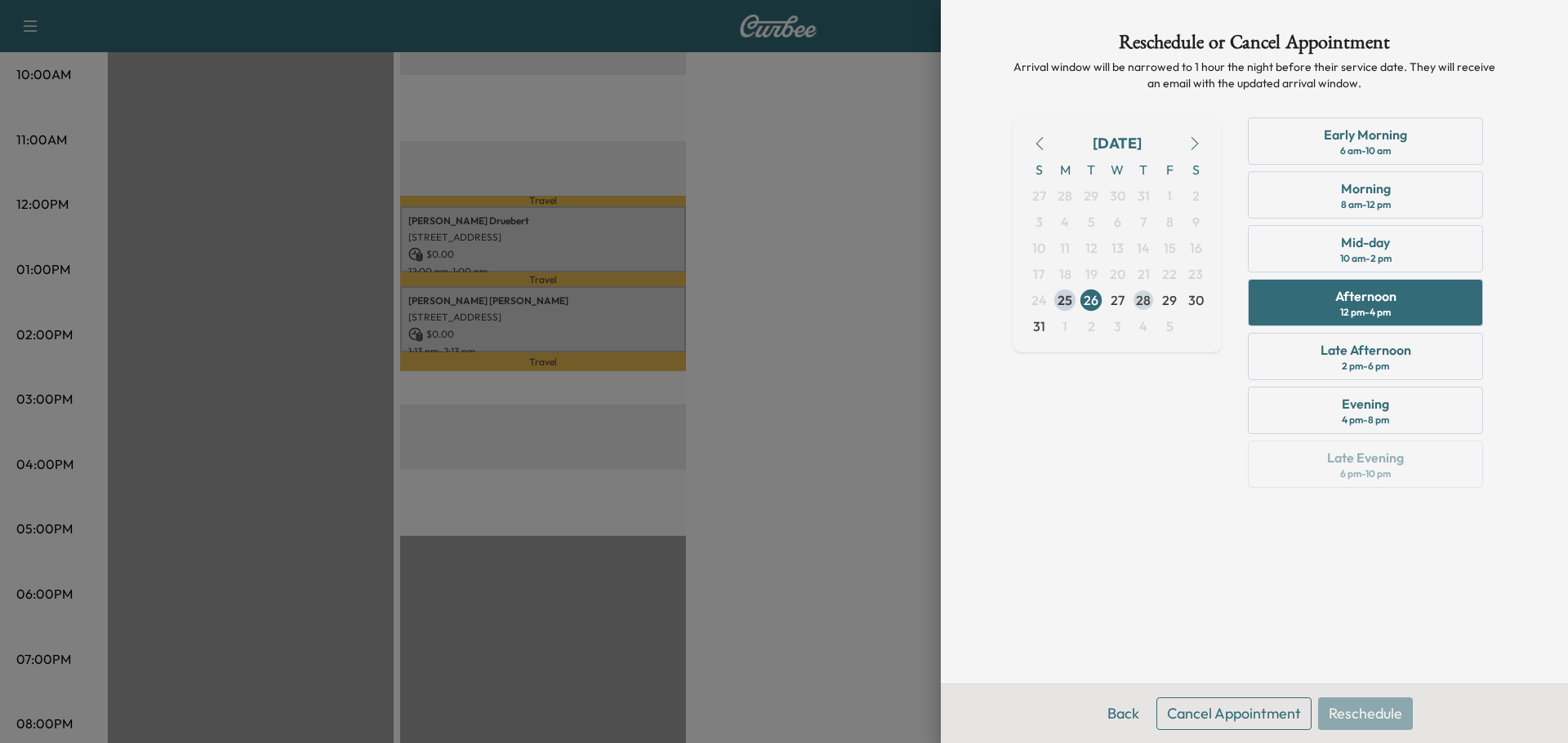
click at [1138, 294] on span "28" at bounding box center [1143, 299] width 14 height 19
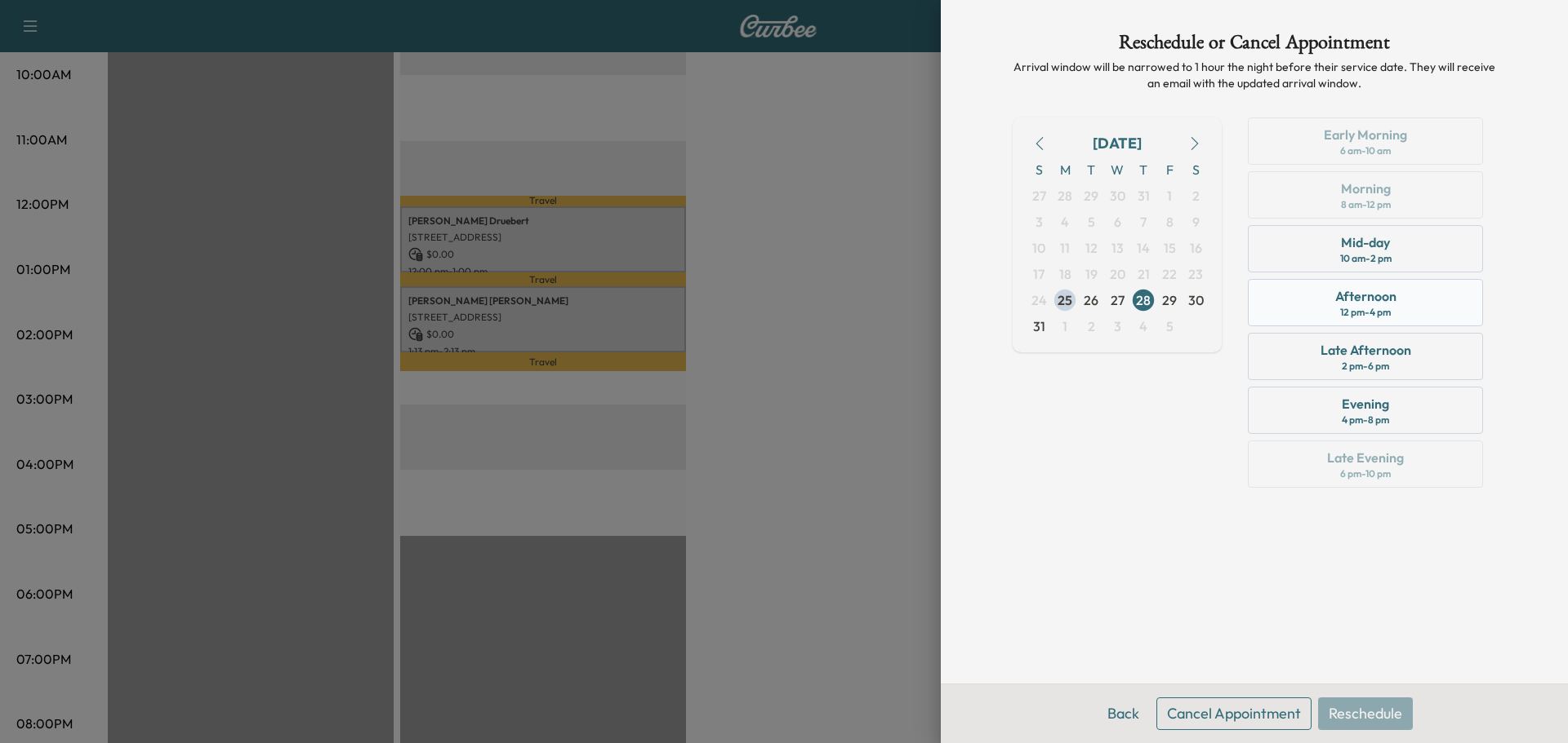
click at [1432, 314] on div "Afternoon 12 pm - 4 pm" at bounding box center [1365, 303] width 235 height 47
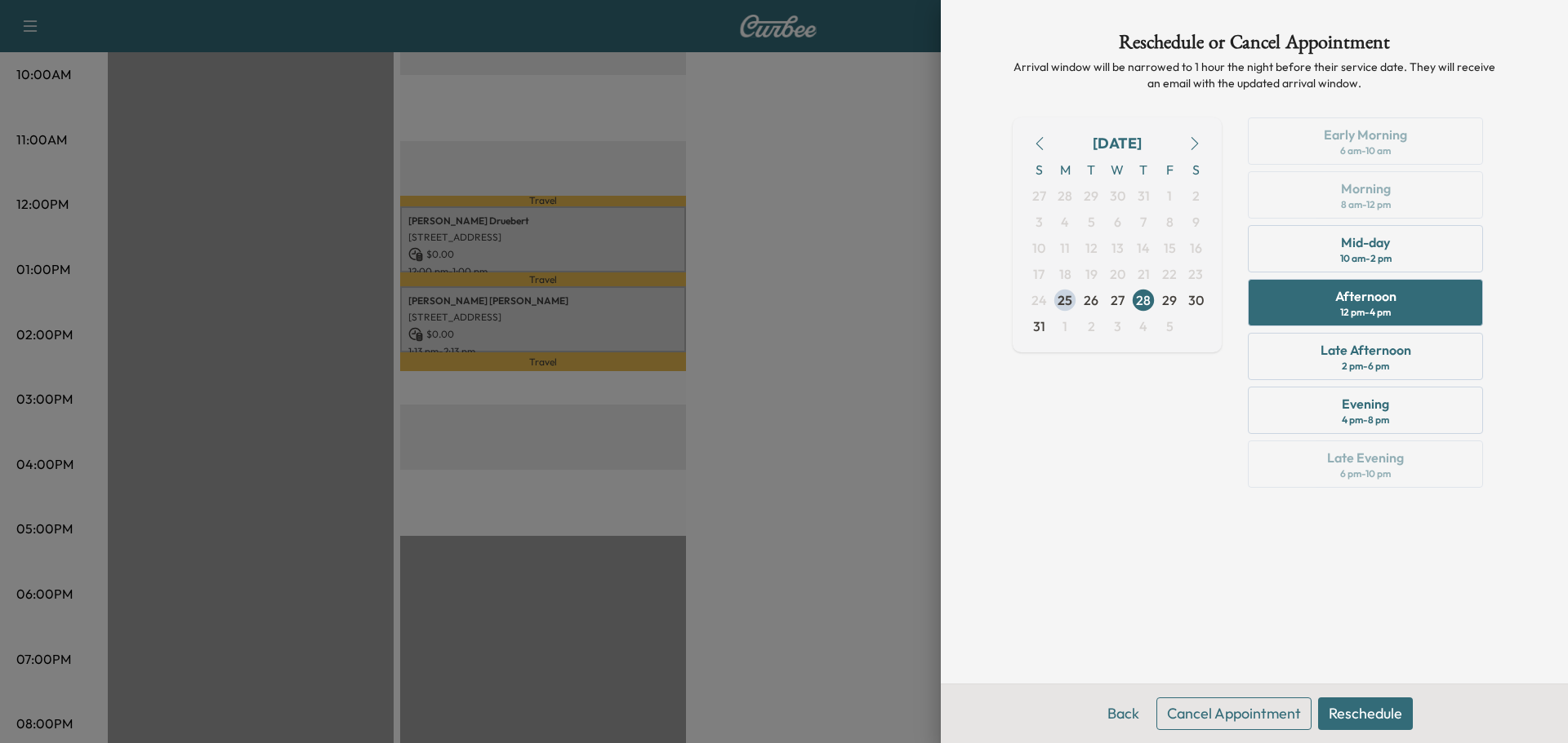
click at [1370, 713] on button "Reschedule" at bounding box center [1365, 713] width 95 height 33
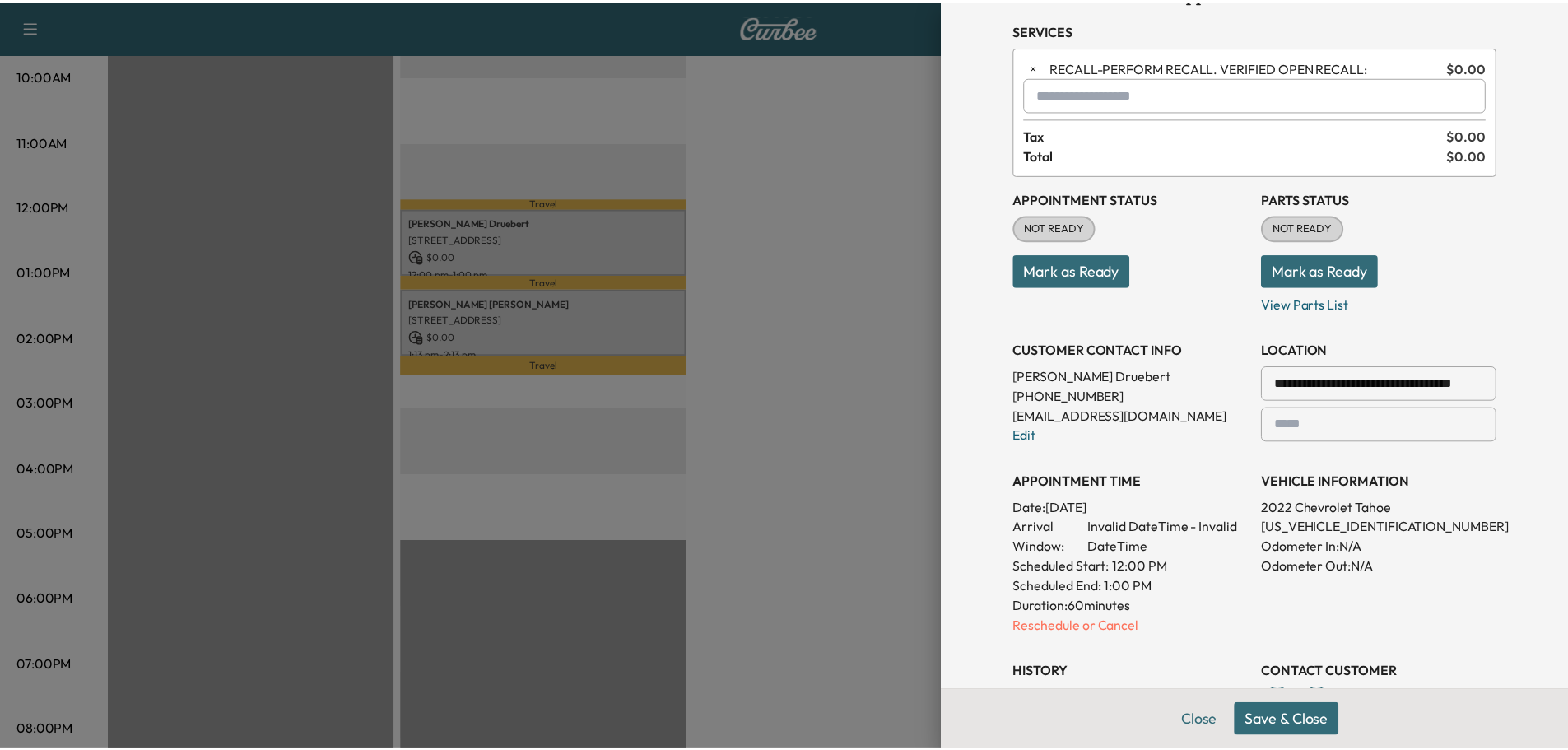
scroll to position [83, 0]
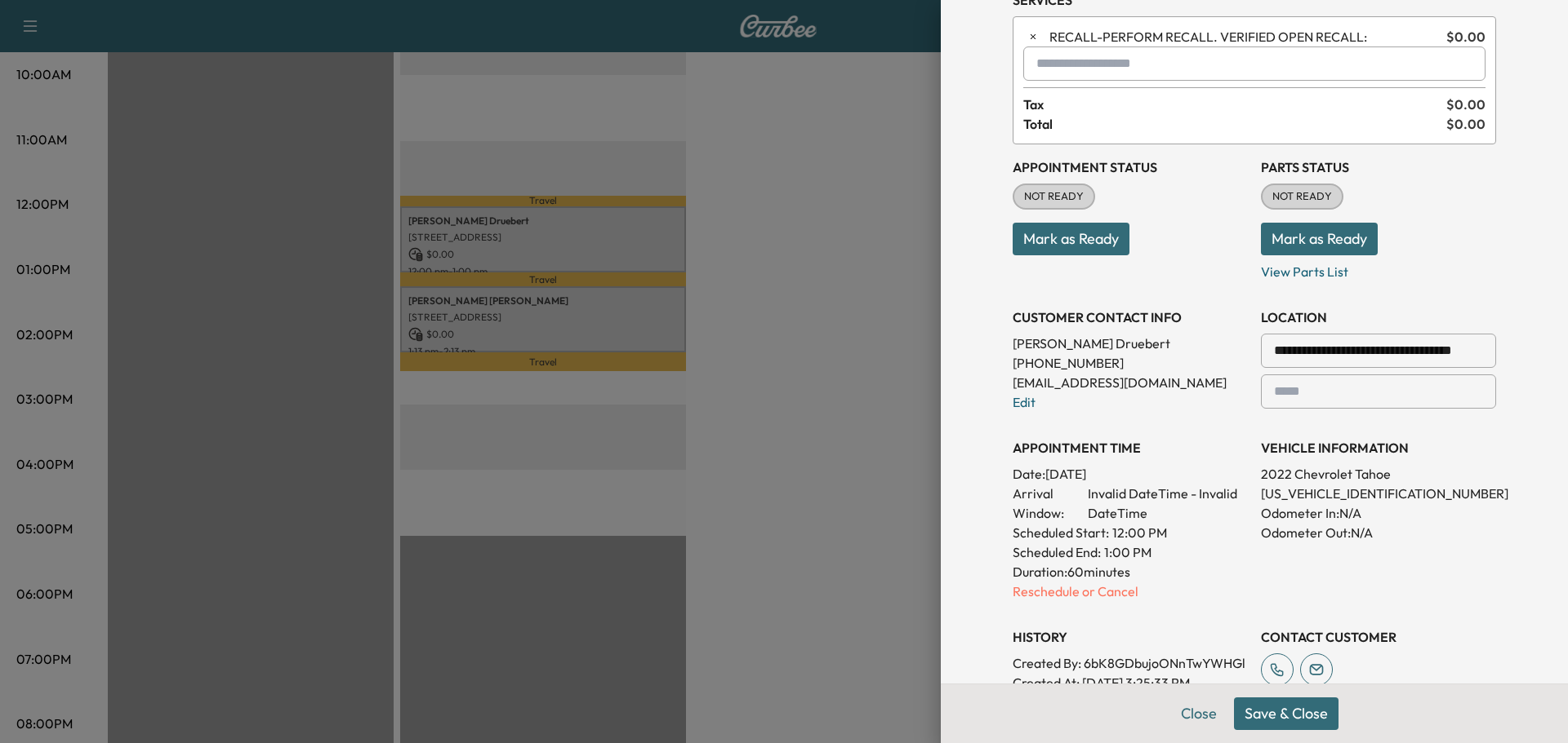
click at [1275, 708] on button "Save & Close" at bounding box center [1286, 713] width 105 height 33
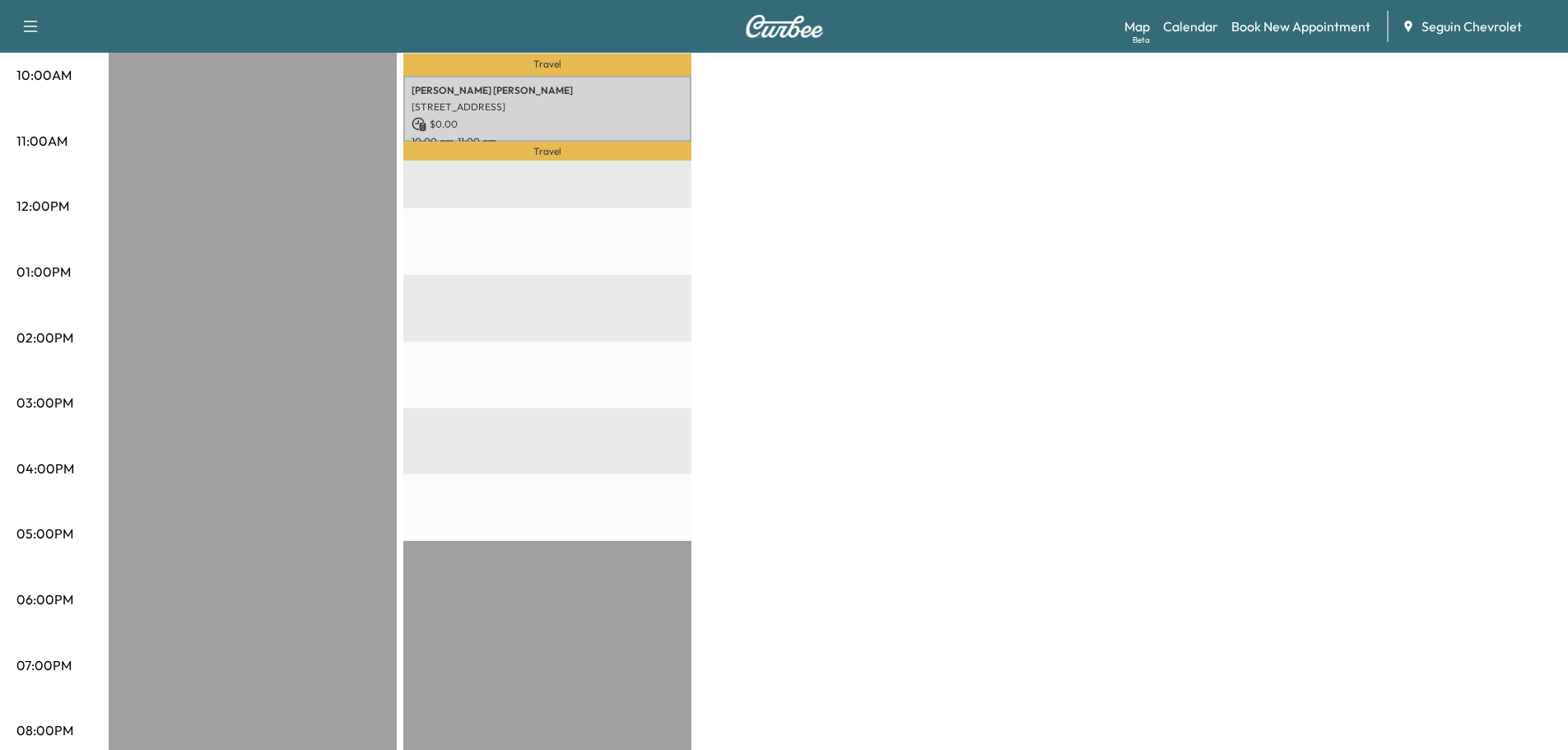
scroll to position [165, 0]
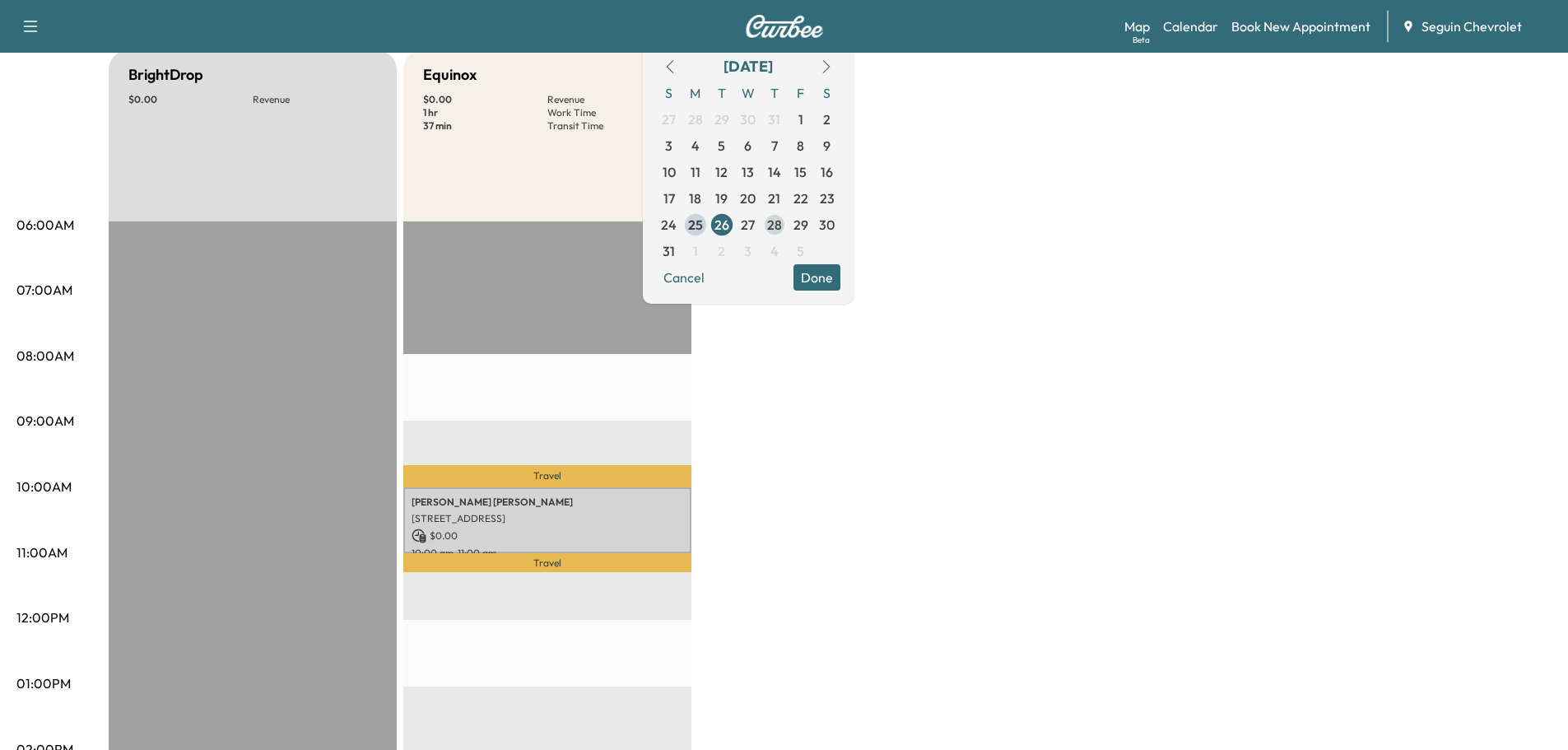
click at [782, 215] on span "28" at bounding box center [774, 225] width 14 height 20
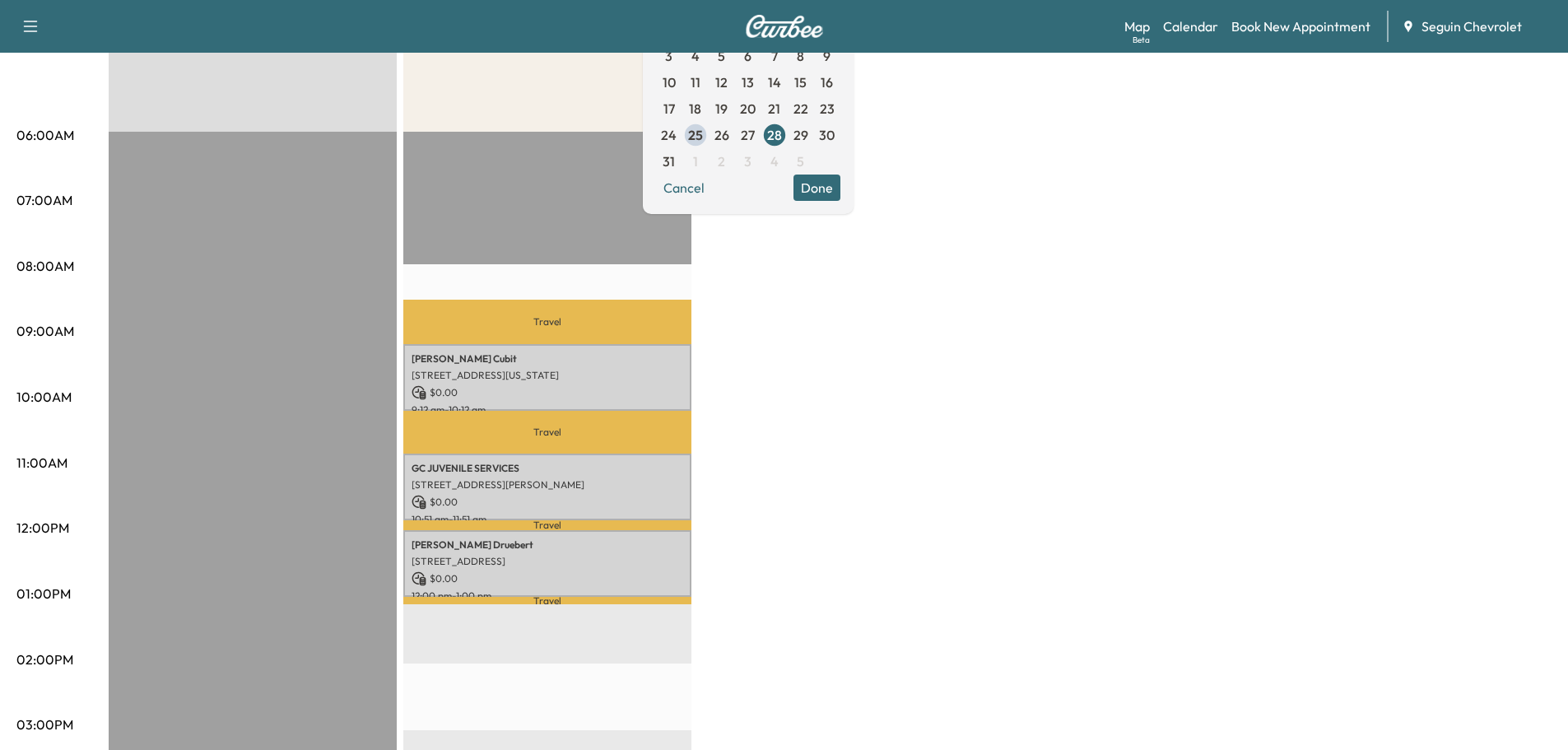
scroll to position [329, 0]
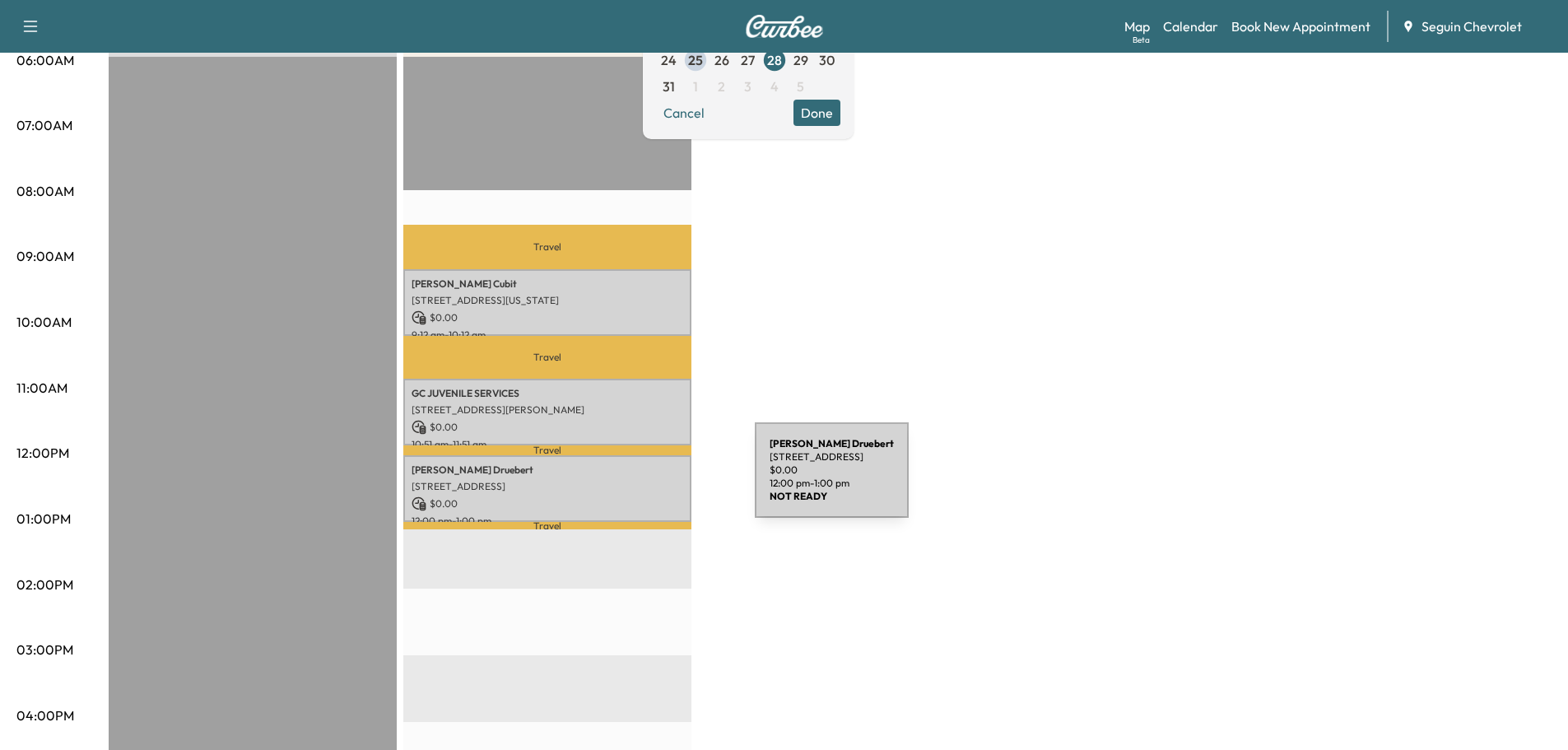
click at [631, 480] on p "[STREET_ADDRESS]" at bounding box center [547, 486] width 271 height 13
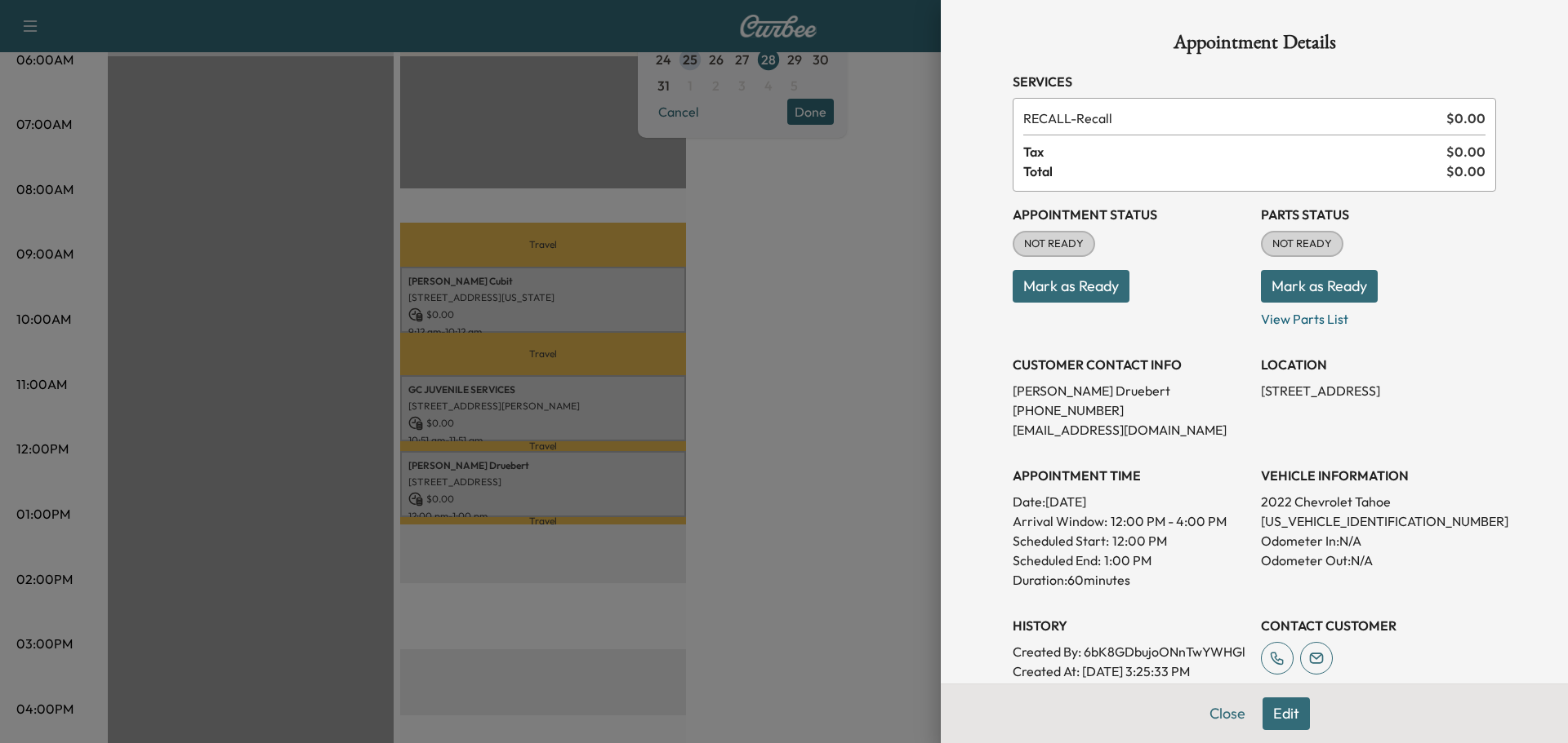
click at [827, 508] on div at bounding box center [784, 371] width 1568 height 743
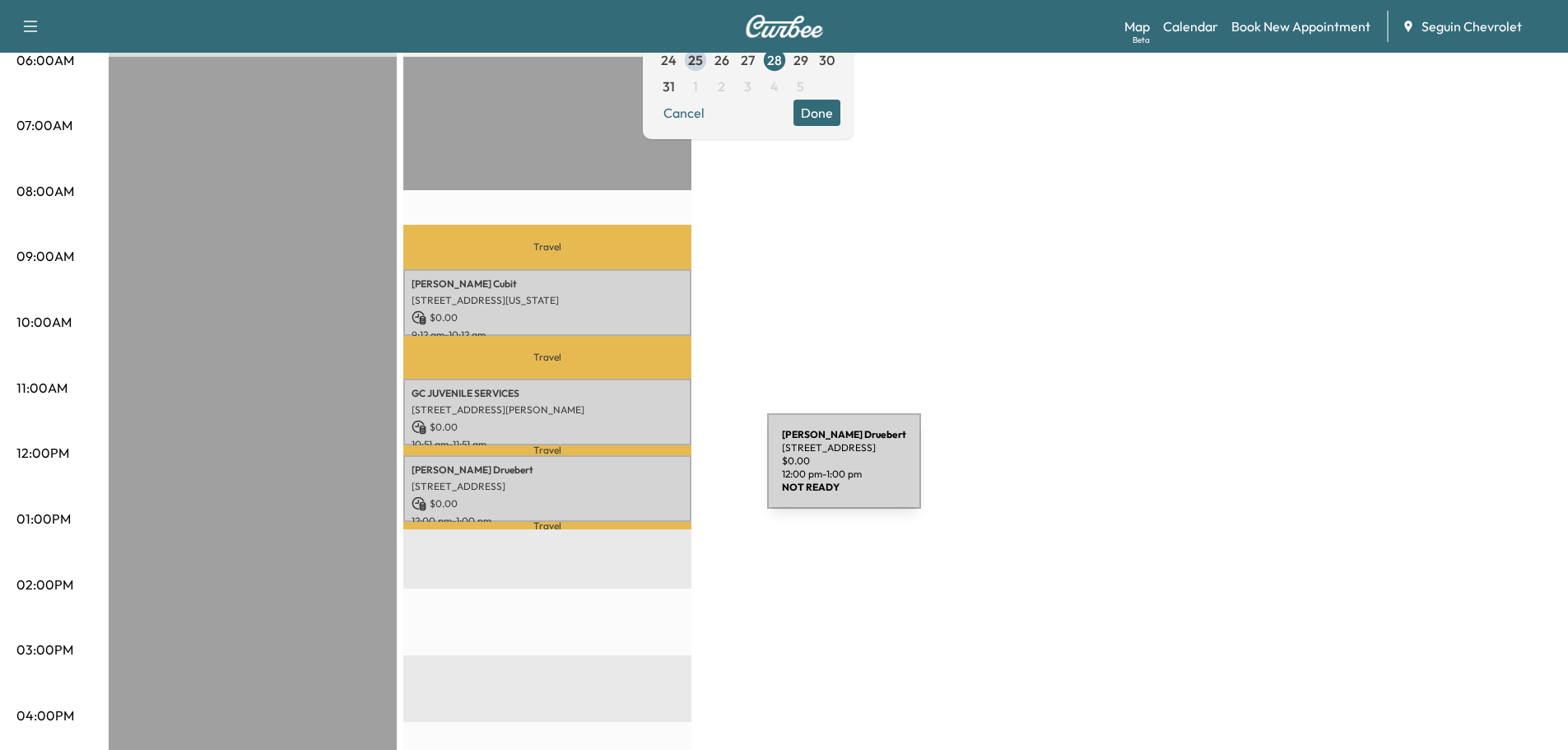
click at [644, 471] on p "[PERSON_NAME]" at bounding box center [547, 470] width 271 height 13
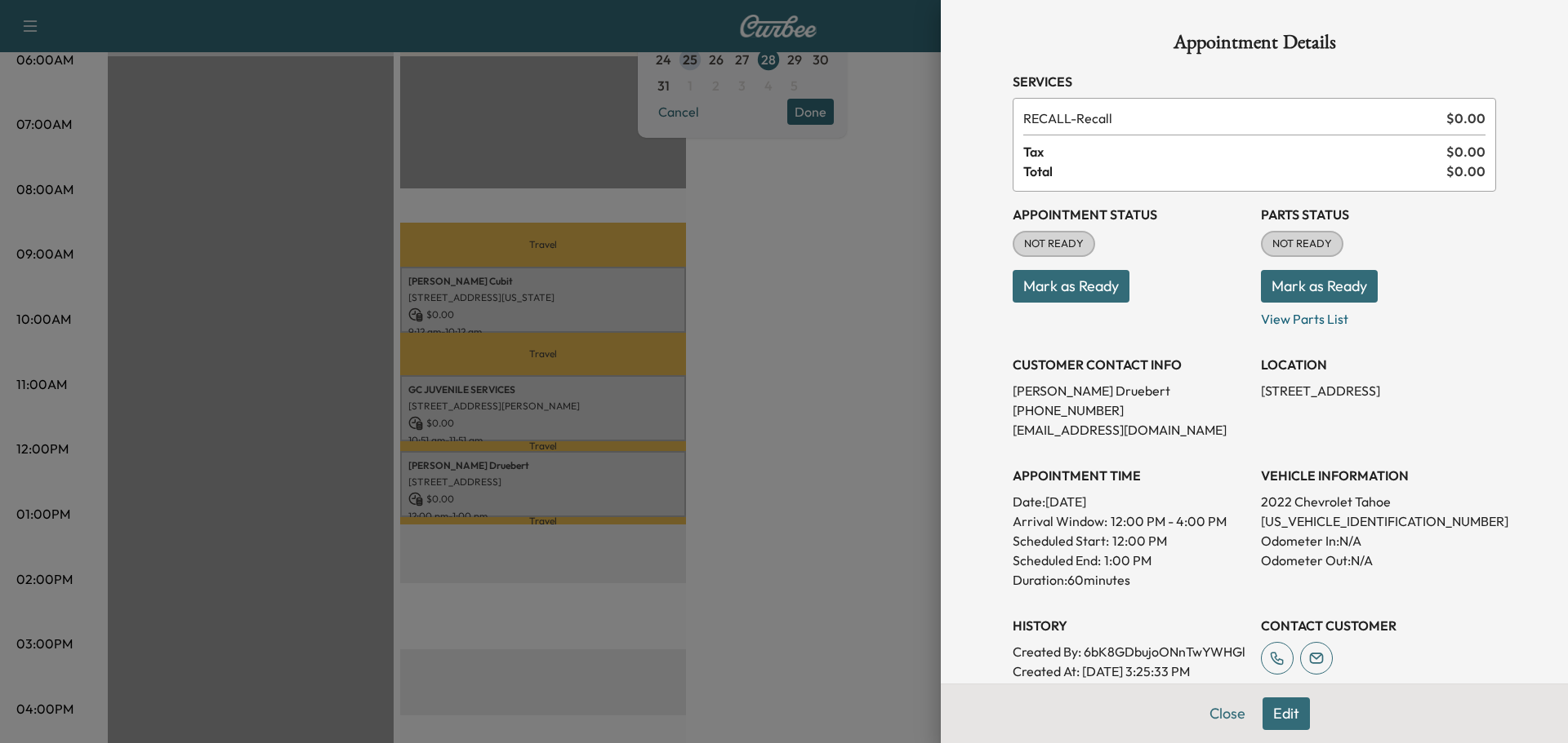
click at [799, 466] on div at bounding box center [784, 371] width 1568 height 743
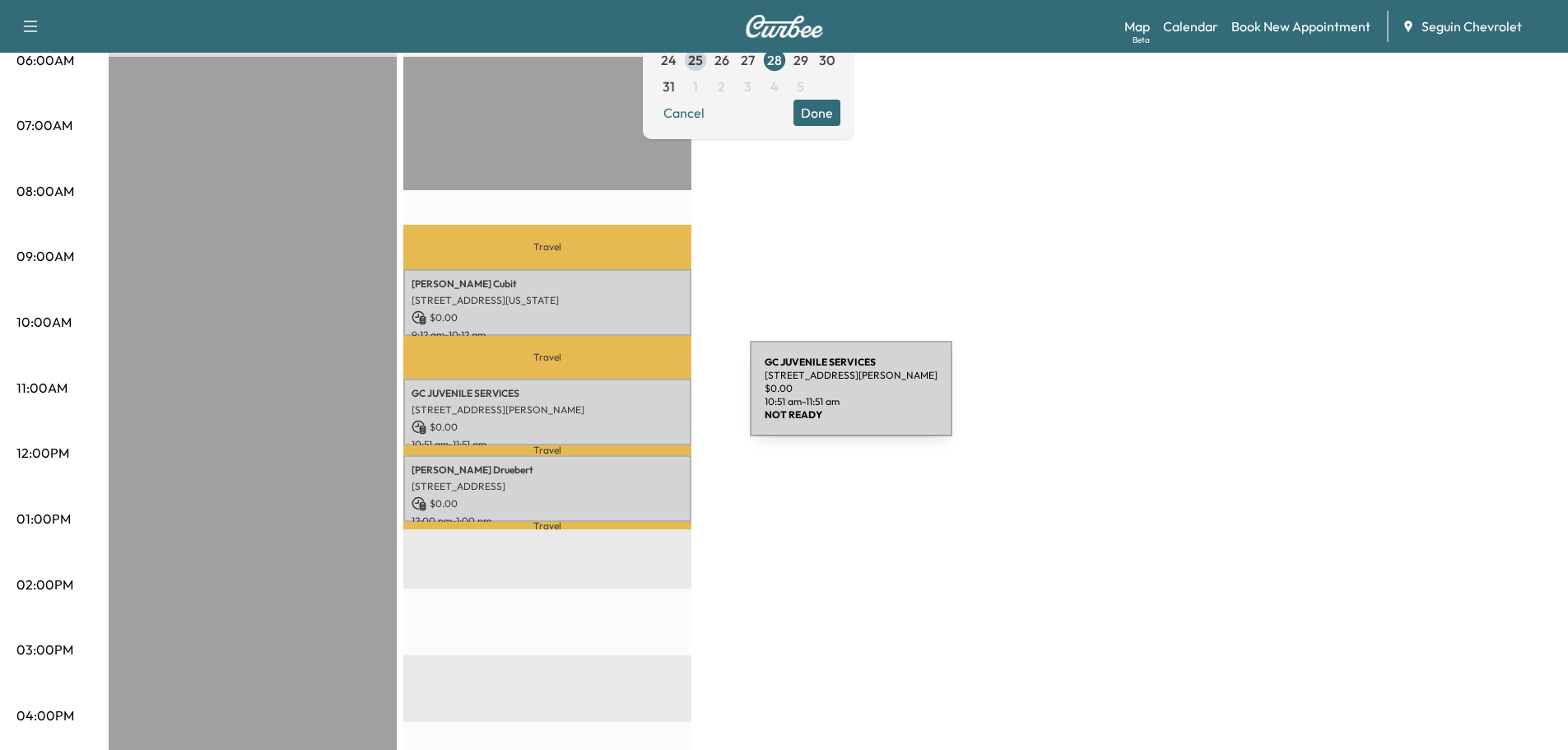
click at [626, 398] on div "GC JUVENILE SERVICES [STREET_ADDRESS][PERSON_NAME] $ 0.00 10:51 am - 11:51 am" at bounding box center [547, 412] width 288 height 66
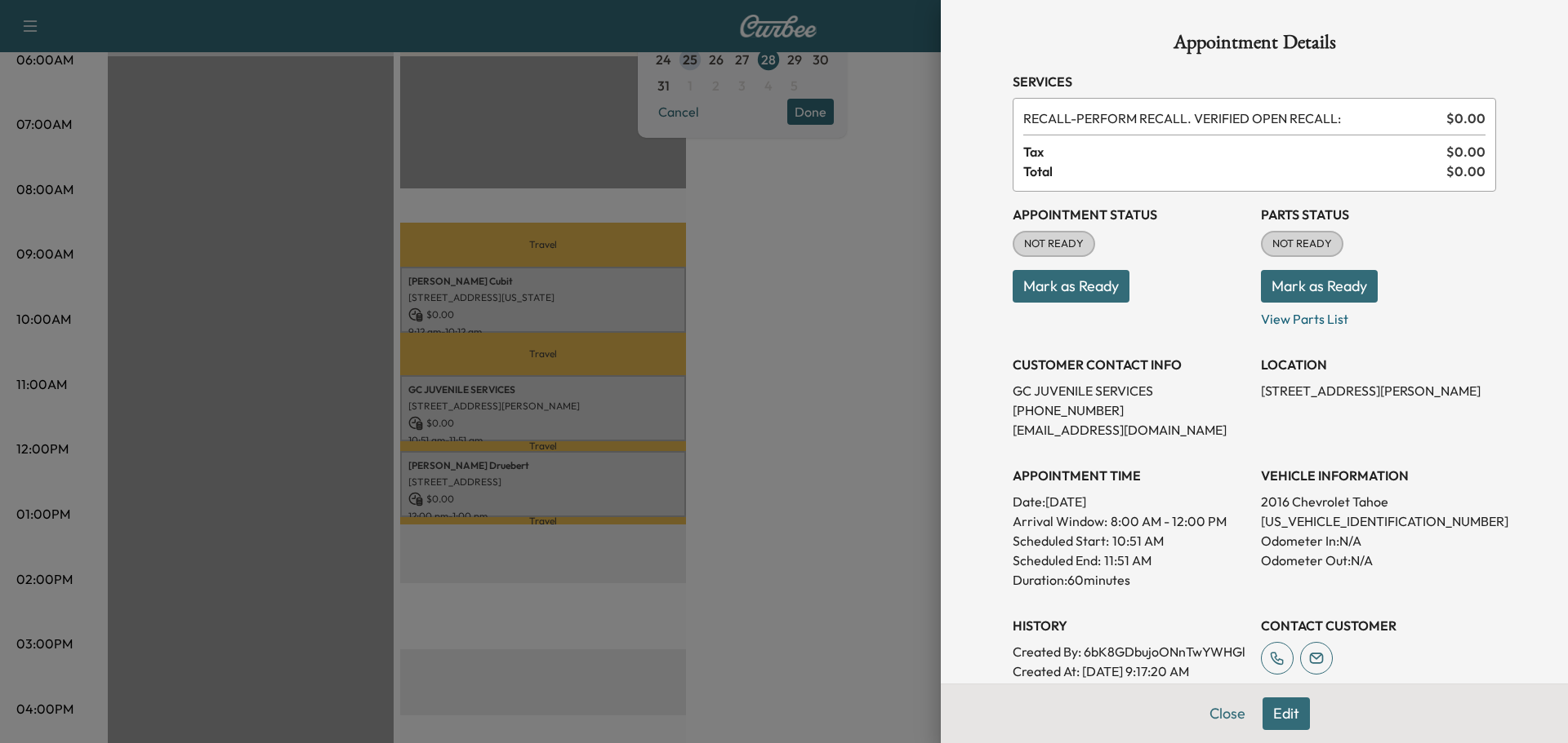
click at [912, 538] on div at bounding box center [784, 371] width 1568 height 743
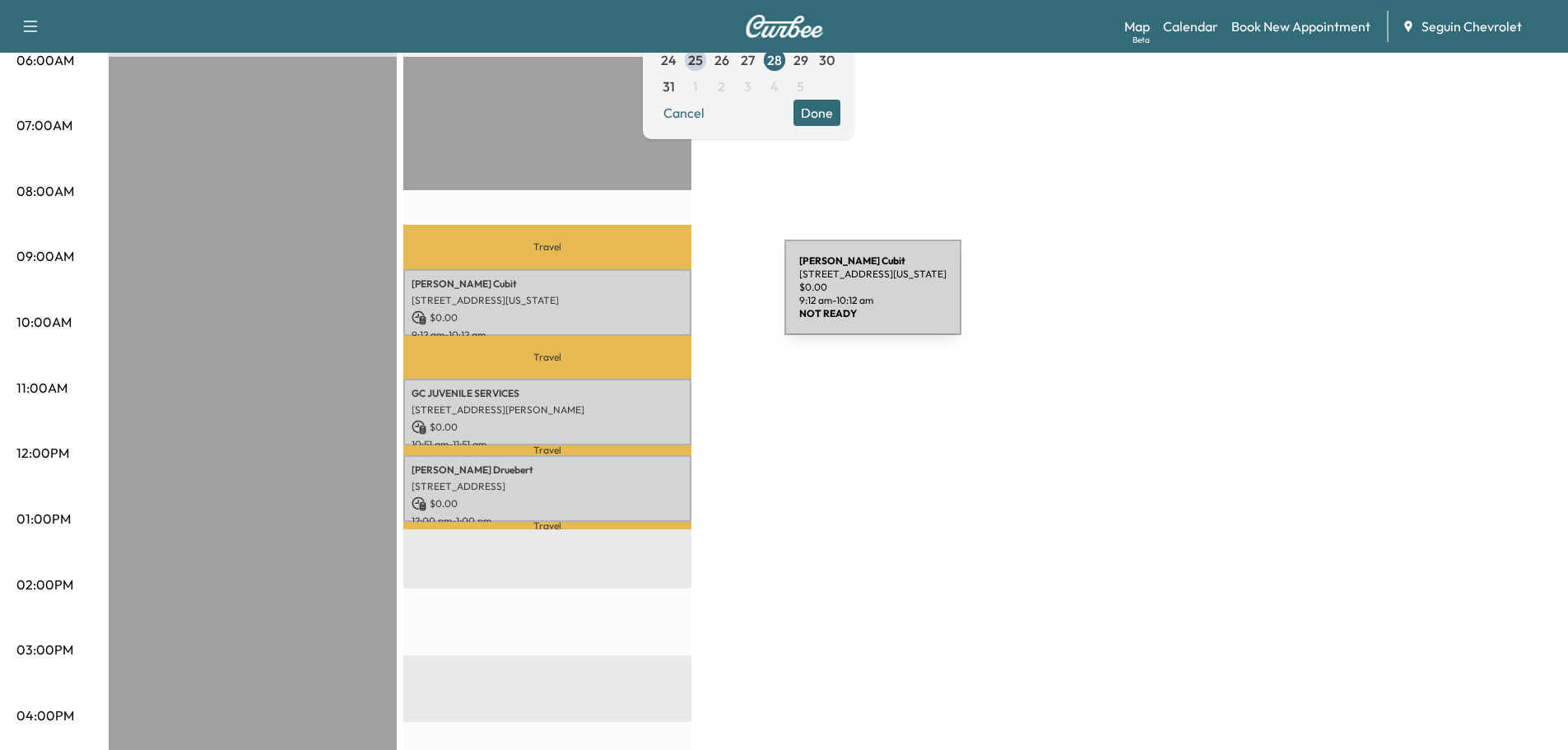
click at [661, 297] on p "[STREET_ADDRESS][US_STATE]" at bounding box center [547, 300] width 271 height 13
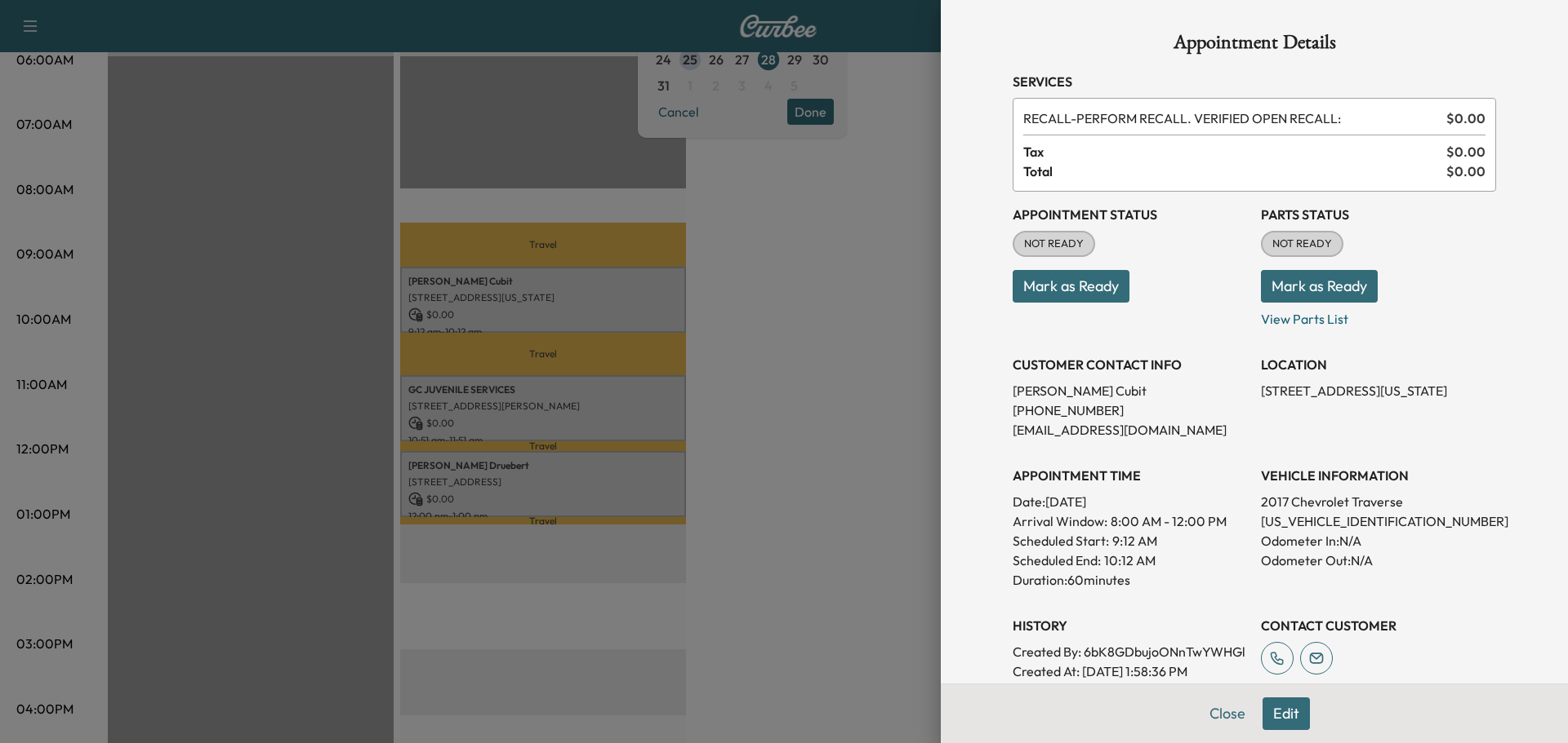
click at [766, 539] on div at bounding box center [784, 371] width 1568 height 743
